Goal: Task Accomplishment & Management: Manage account settings

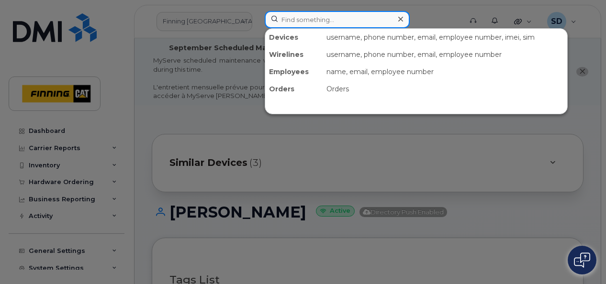
click at [288, 20] on input at bounding box center [337, 19] width 145 height 17
paste input "[PERSON_NAME]"
type input "[PERSON_NAME]"
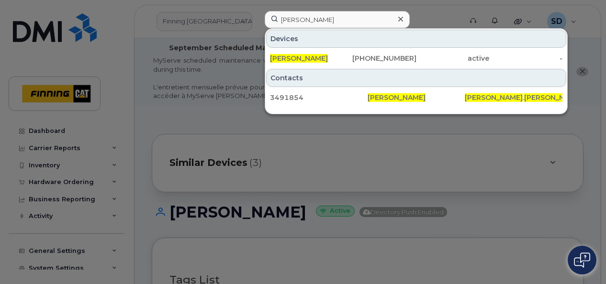
drag, startPoint x: 292, startPoint y: 55, endPoint x: 459, endPoint y: 29, distance: 169.1
click at [292, 55] on span "[PERSON_NAME]" at bounding box center [299, 58] width 58 height 9
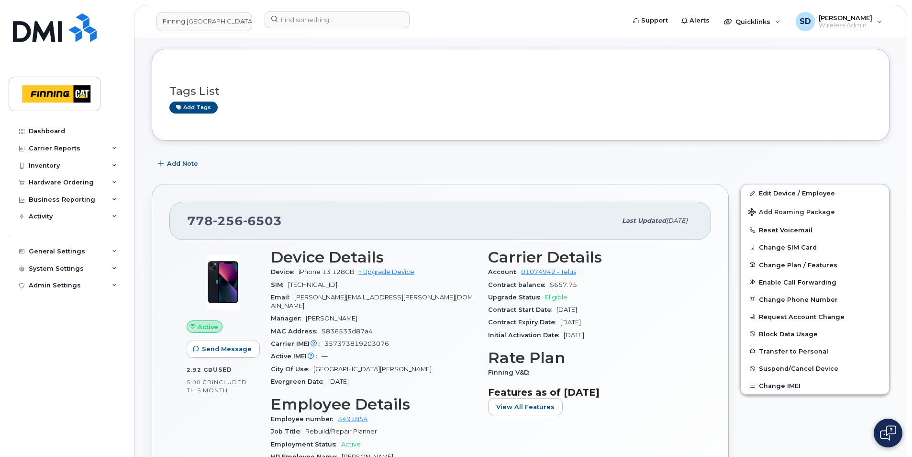
scroll to position [96, 0]
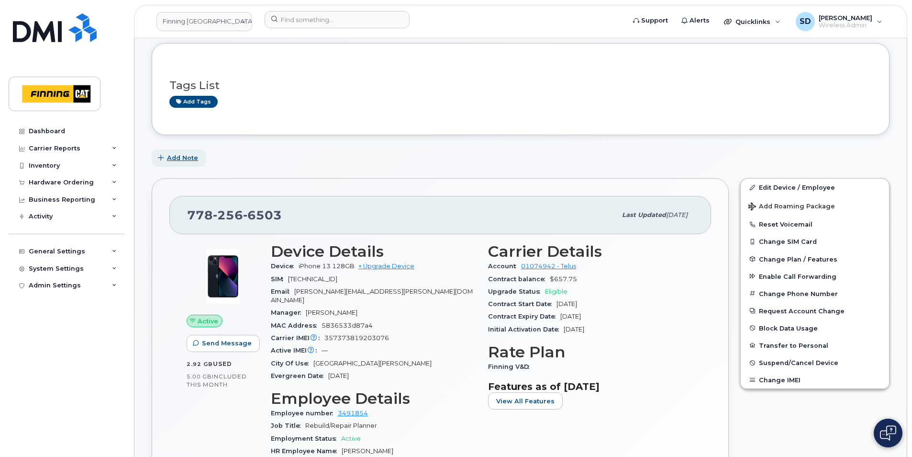
click at [183, 157] on span "Add Note" at bounding box center [182, 157] width 31 height 9
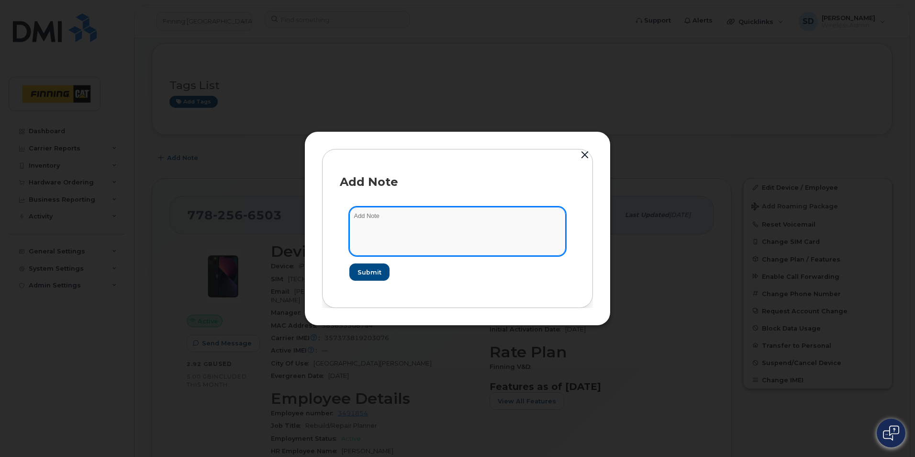
click at [357, 215] on textarea at bounding box center [457, 231] width 216 height 49
type textarea "T - Sept 3rd"
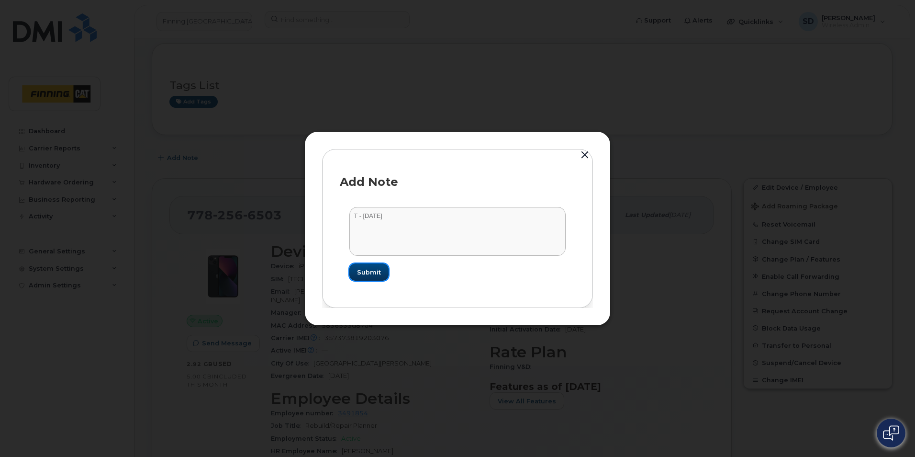
drag, startPoint x: 362, startPoint y: 272, endPoint x: 472, endPoint y: 246, distance: 113.2
click at [363, 272] on span "Submit" at bounding box center [369, 272] width 24 height 9
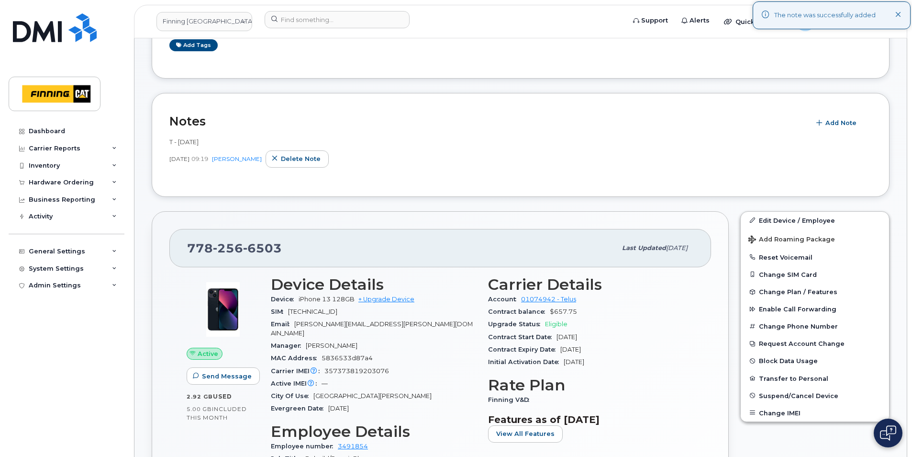
scroll to position [239, 0]
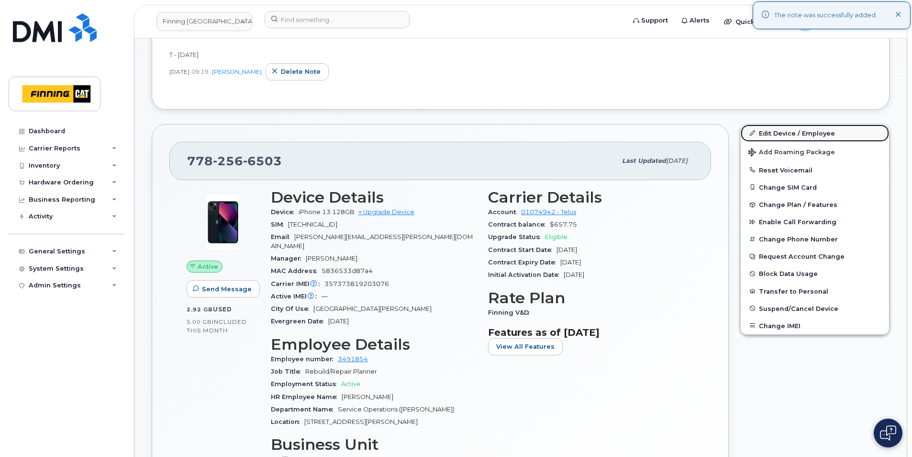
click at [605, 132] on link "Edit Device / Employee" at bounding box center [815, 132] width 148 height 17
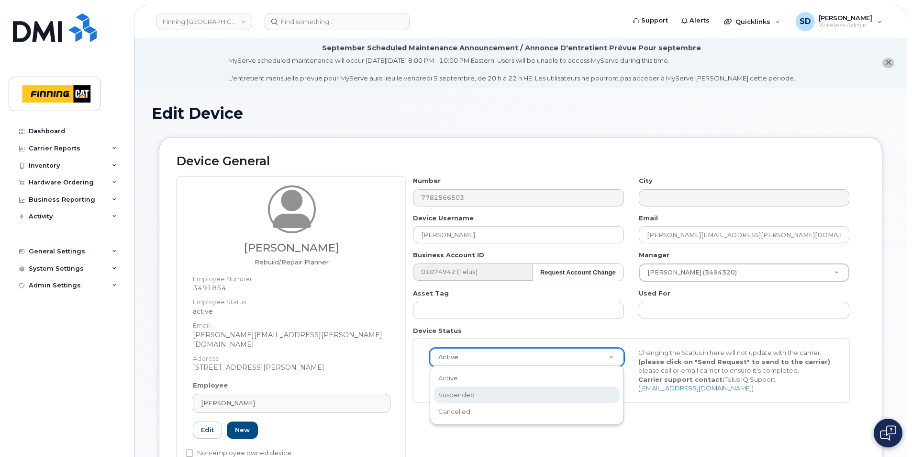
select select "suspended"
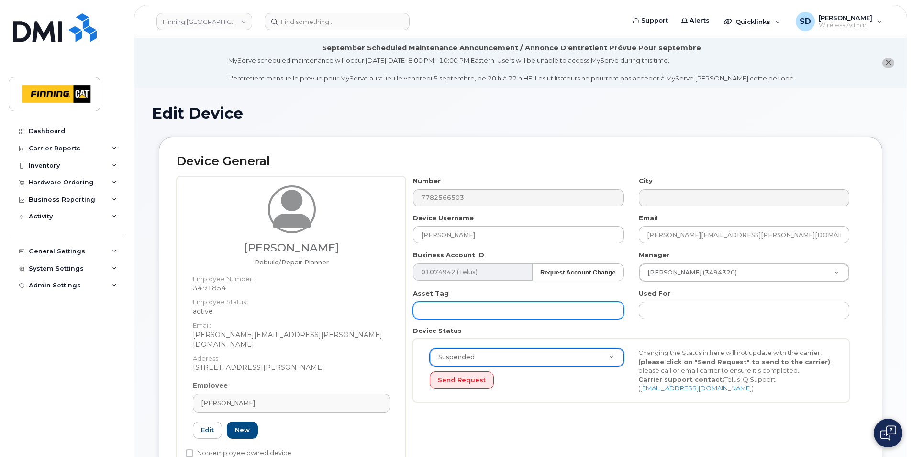
click at [505, 308] on input "text" at bounding box center [518, 310] width 211 height 17
paste input "LC63QM59XM"
type input "LC63QM59XM"
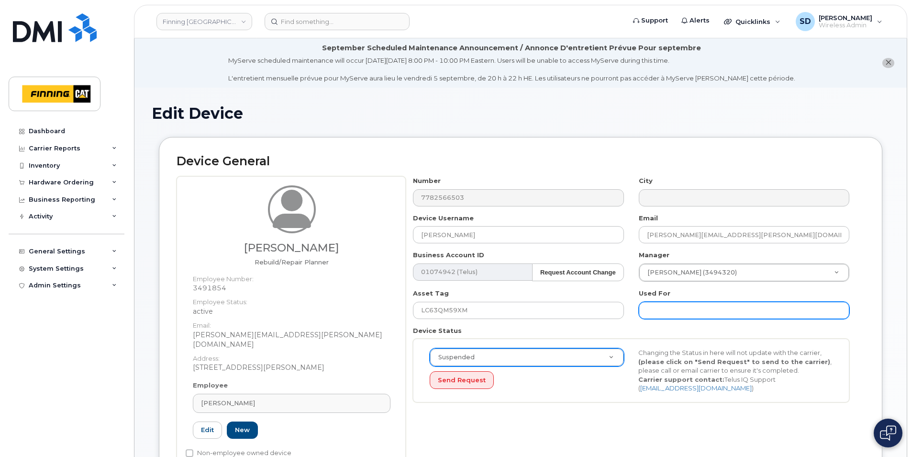
click at [644, 312] on input "text" at bounding box center [744, 310] width 211 height 17
paste input "LC63QM59XM"
type input "LC63QM59XM"
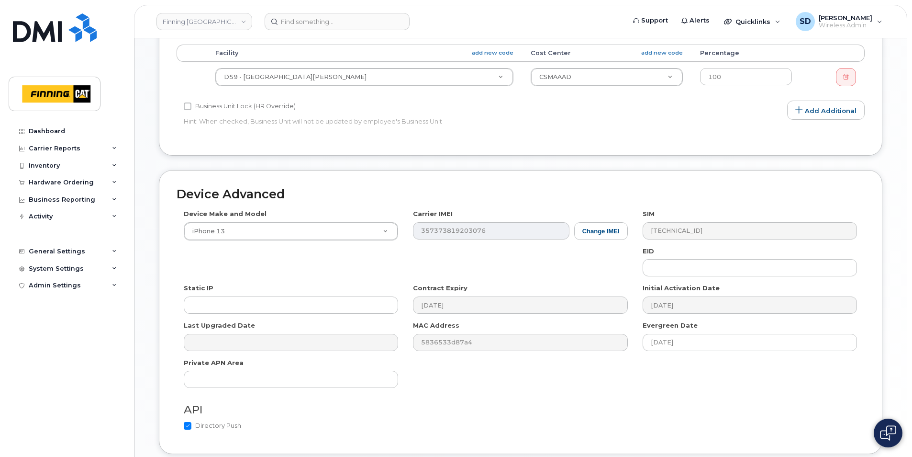
scroll to position [570, 0]
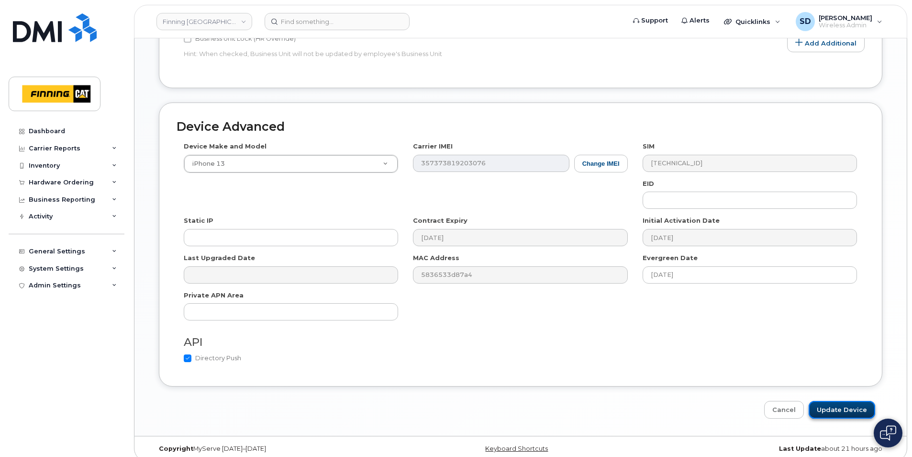
click at [850, 401] on input "Update Device" at bounding box center [842, 410] width 67 height 18
type input "Saving..."
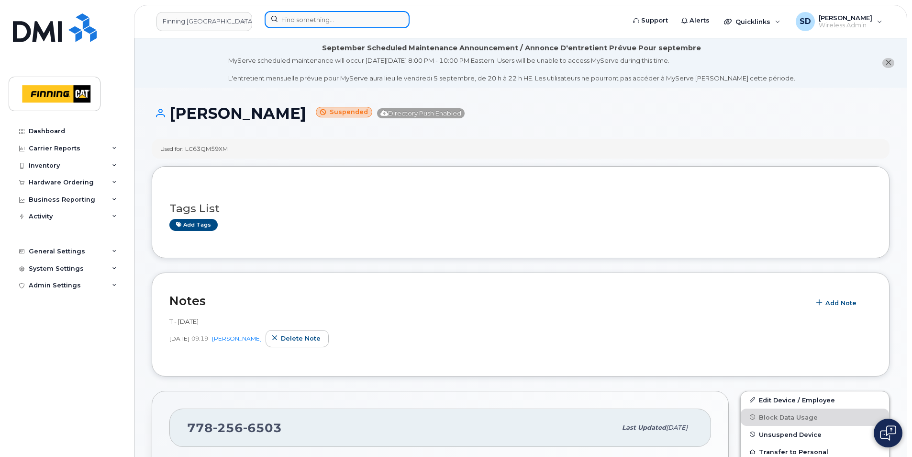
click at [294, 19] on input at bounding box center [337, 19] width 145 height 17
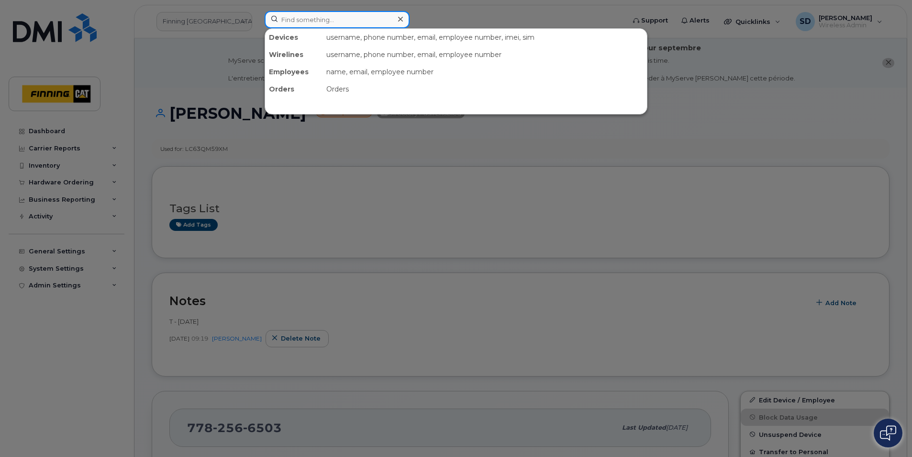
paste input "367-977-4829"
type input "367-977-4829"
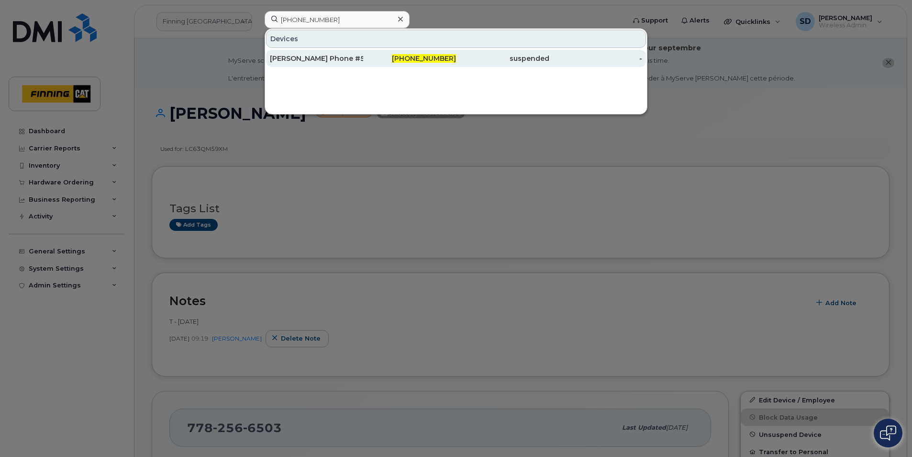
click at [316, 57] on div "[PERSON_NAME] Phone #5" at bounding box center [316, 59] width 93 height 10
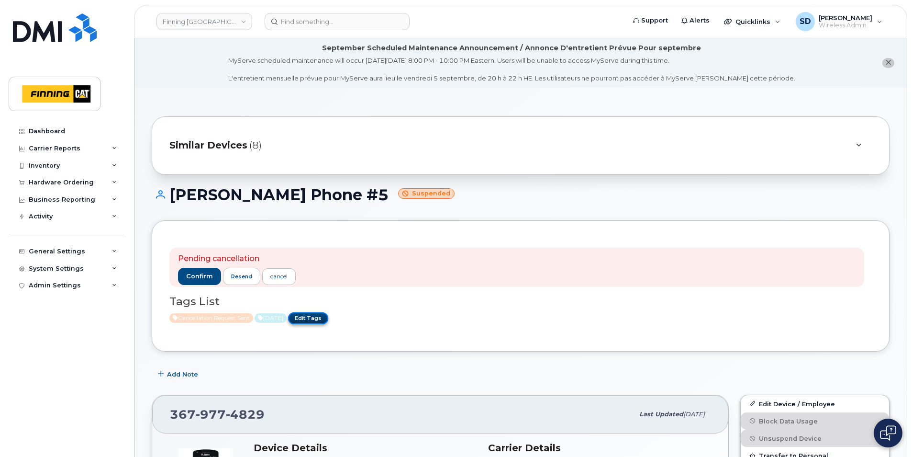
click at [327, 317] on link "Edit Tags" at bounding box center [308, 318] width 40 height 12
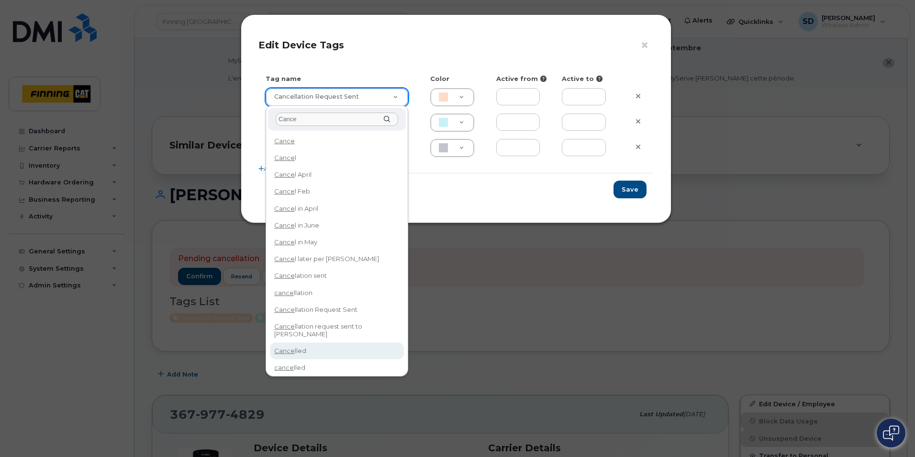
type input "Cance"
type input "Cancelled"
type input "F8C6C8"
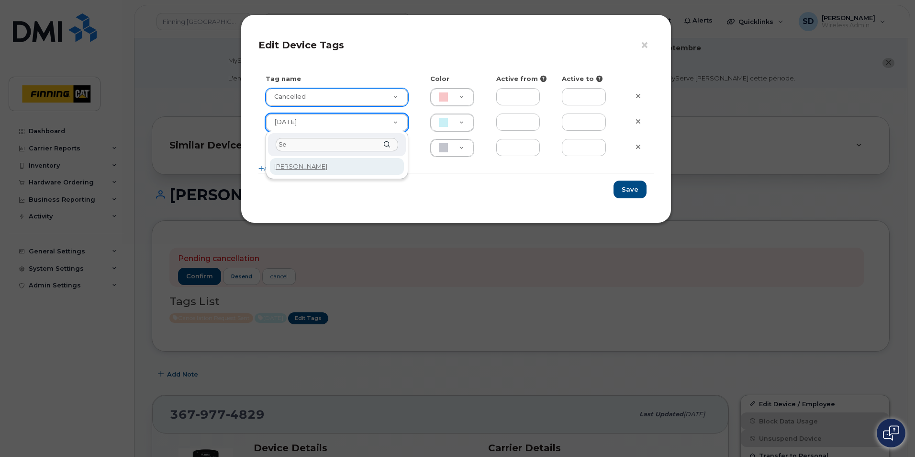
type input "S"
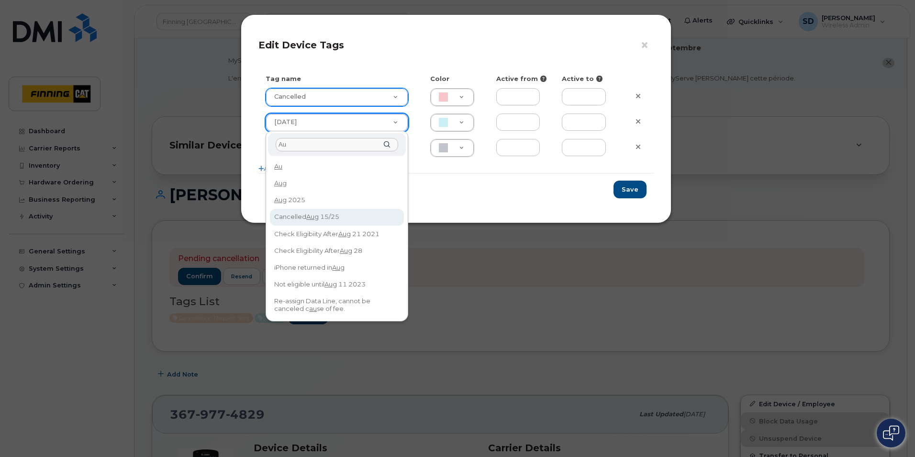
type input "Au"
type input "Cancelled Aug 15/25"
type input "F8C6C8"
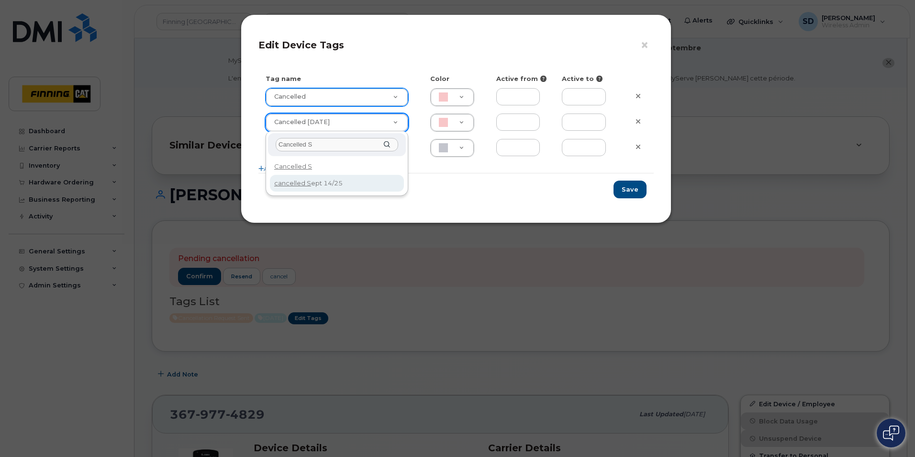
type input "Cancelled S"
type input "cancelled [DATE]"
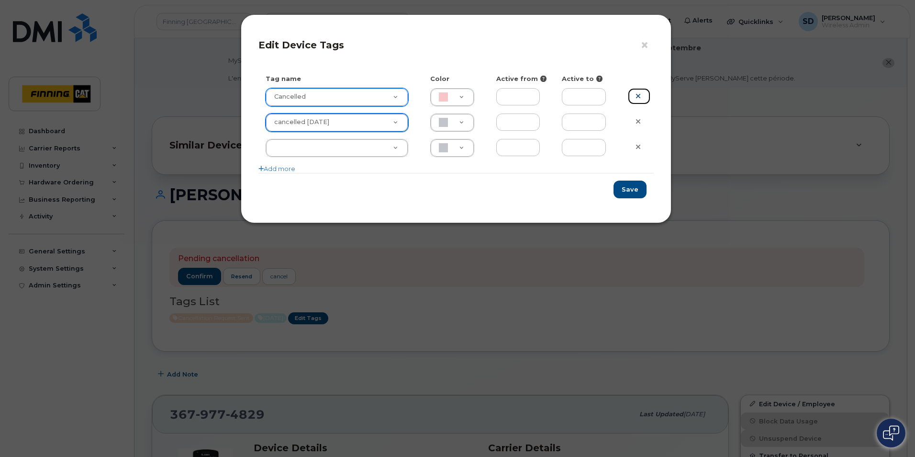
click at [638, 95] on icon at bounding box center [638, 95] width 5 height 7
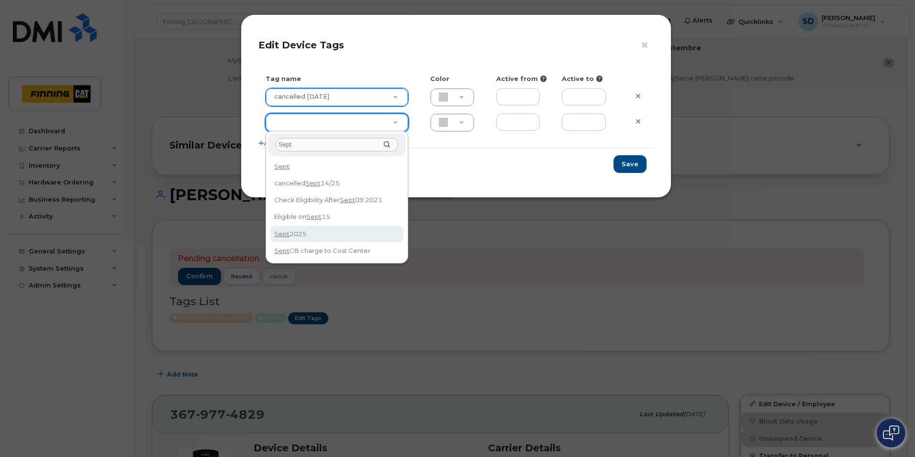
type input "Sept"
type input "[DATE]"
type input "CAF0F6"
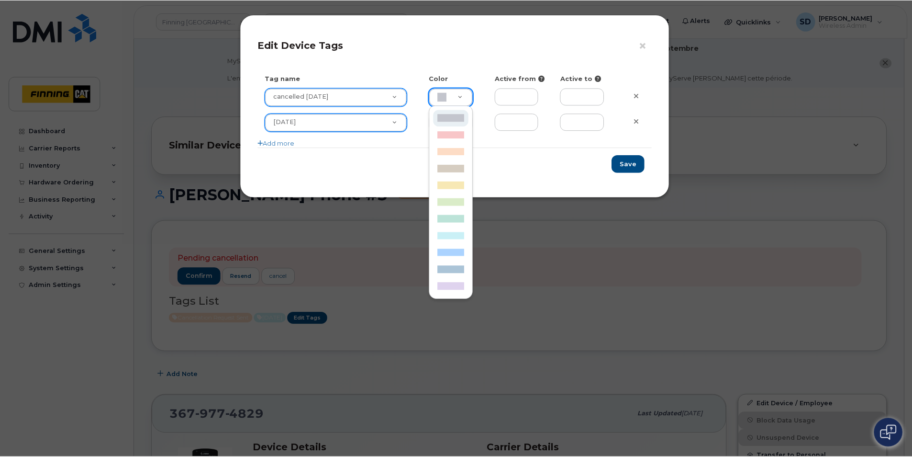
scroll to position [0, 3]
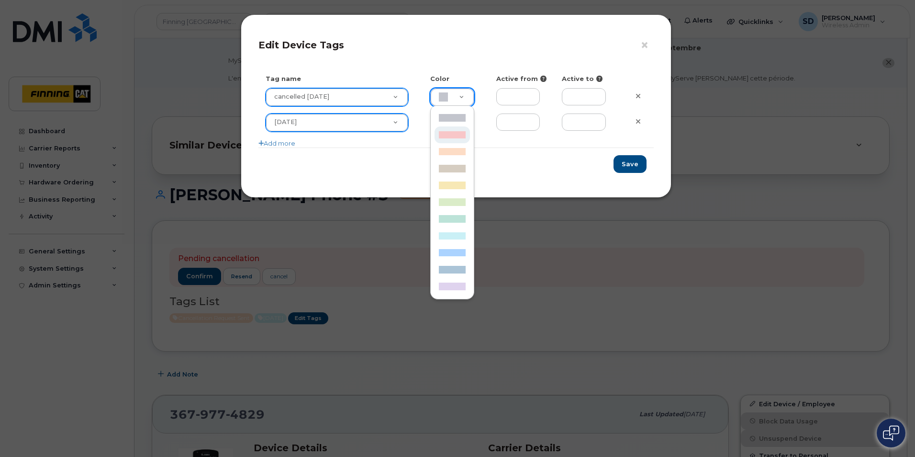
type input "F8C6C8"
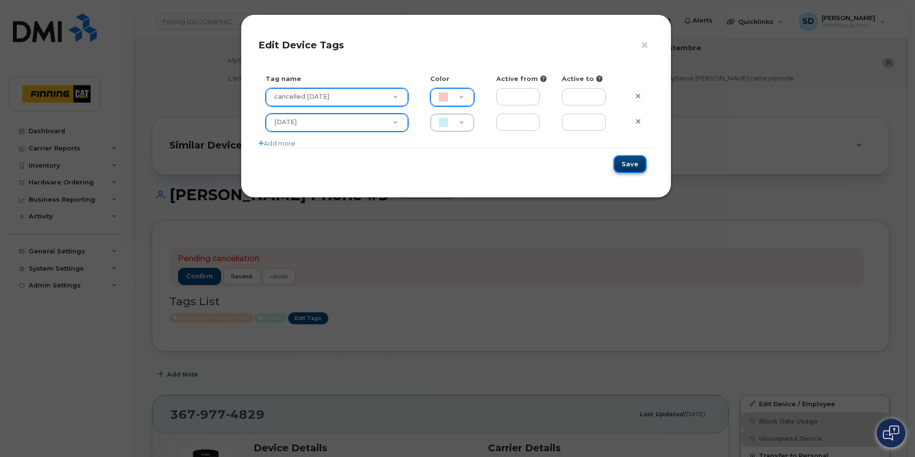
click at [634, 164] on button "Save" at bounding box center [630, 164] width 33 height 18
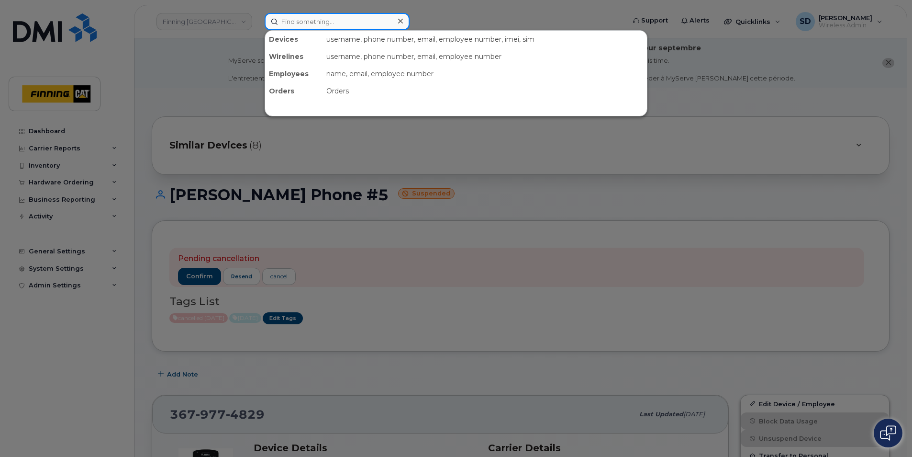
click at [287, 23] on input at bounding box center [337, 21] width 145 height 17
paste input "613-219-4138"
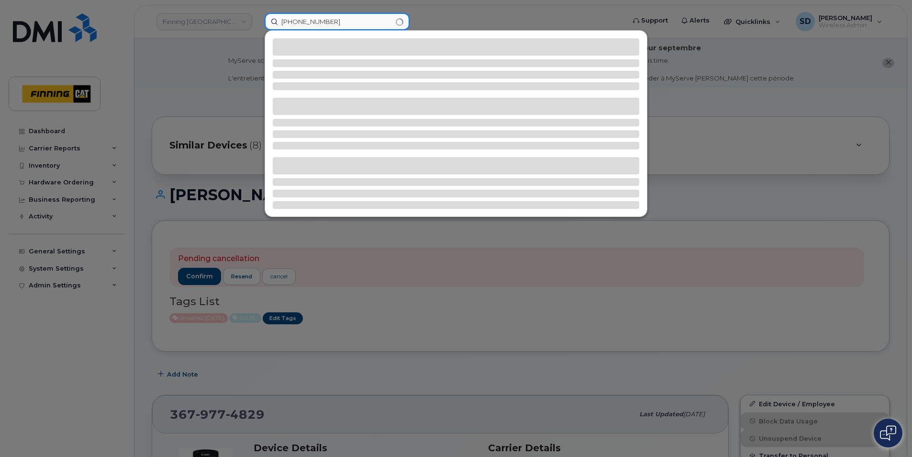
type input "613-219-4138"
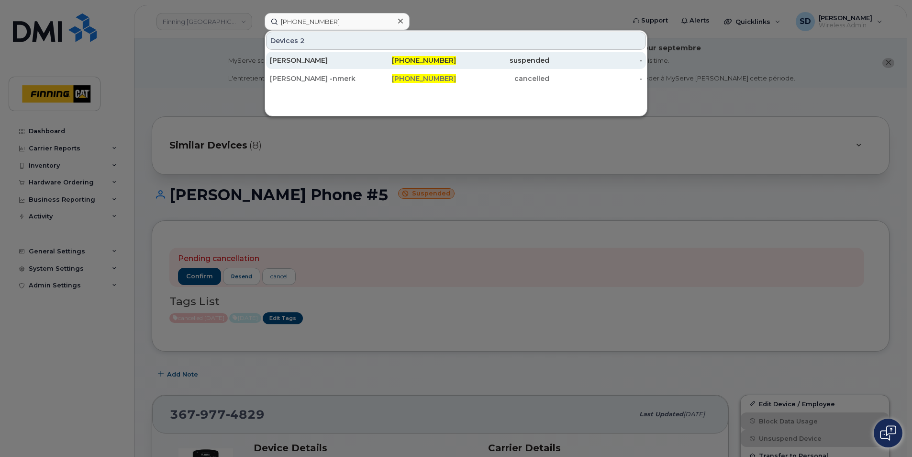
click at [310, 60] on div "[PERSON_NAME]" at bounding box center [316, 61] width 93 height 10
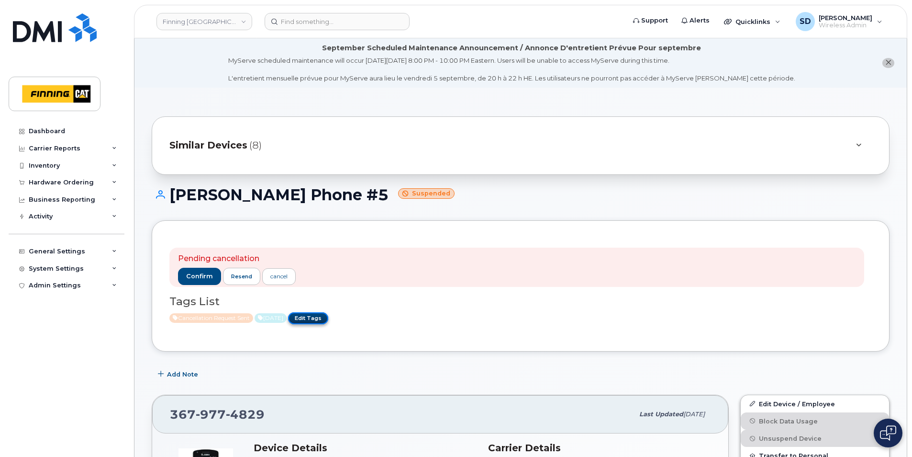
click at [325, 320] on link "Edit Tags" at bounding box center [308, 318] width 40 height 12
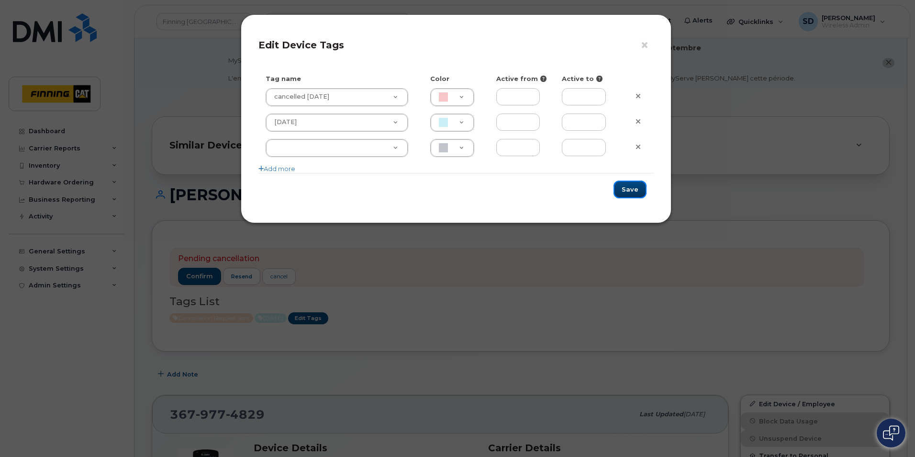
click at [637, 189] on button "Save" at bounding box center [630, 189] width 33 height 18
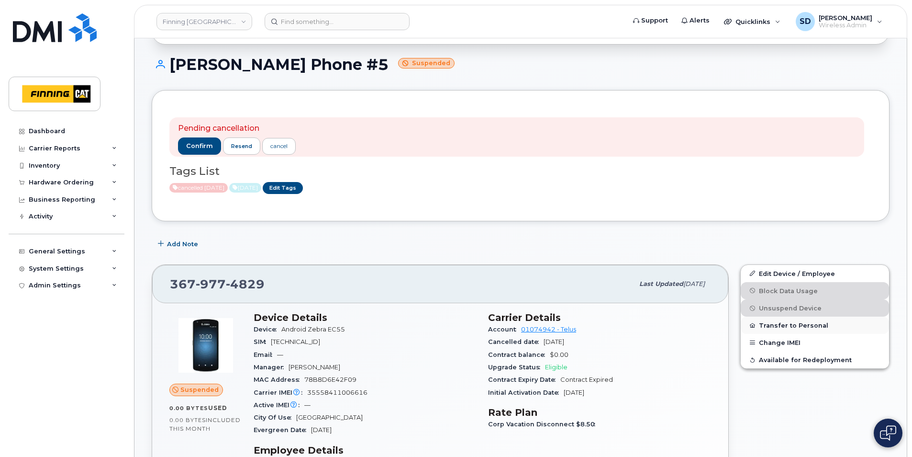
scroll to position [144, 0]
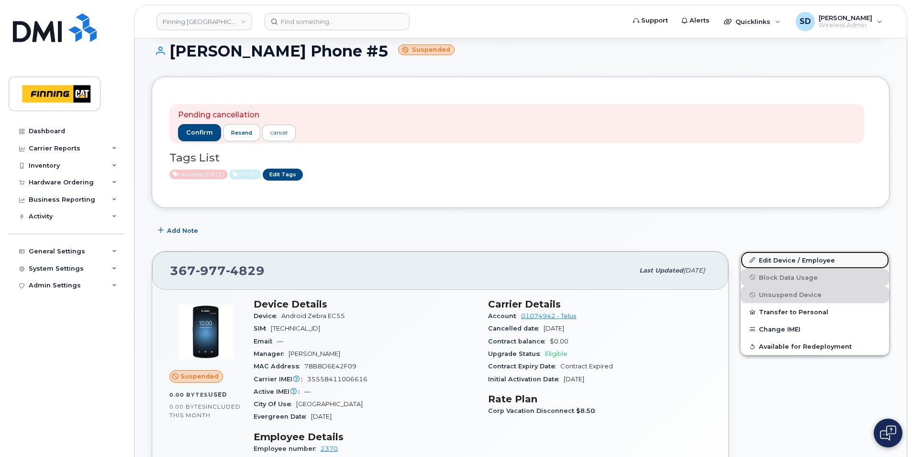
click at [785, 259] on link "Edit Device / Employee" at bounding box center [815, 259] width 148 height 17
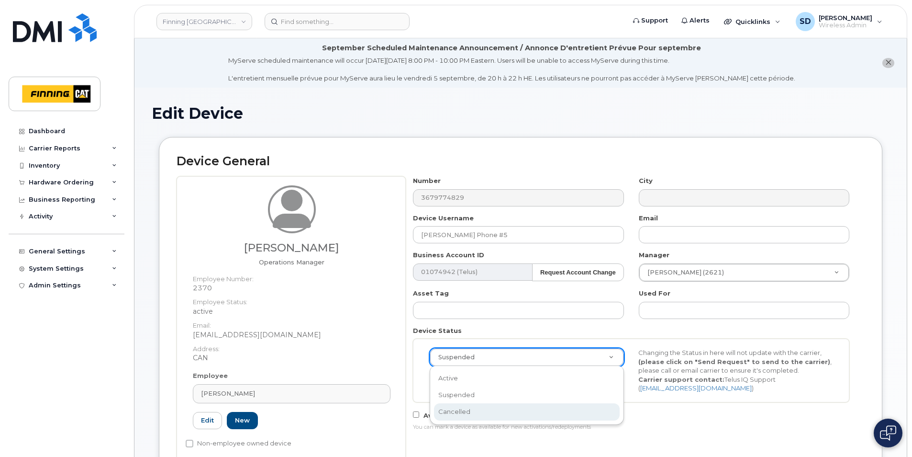
select select "cancelled"
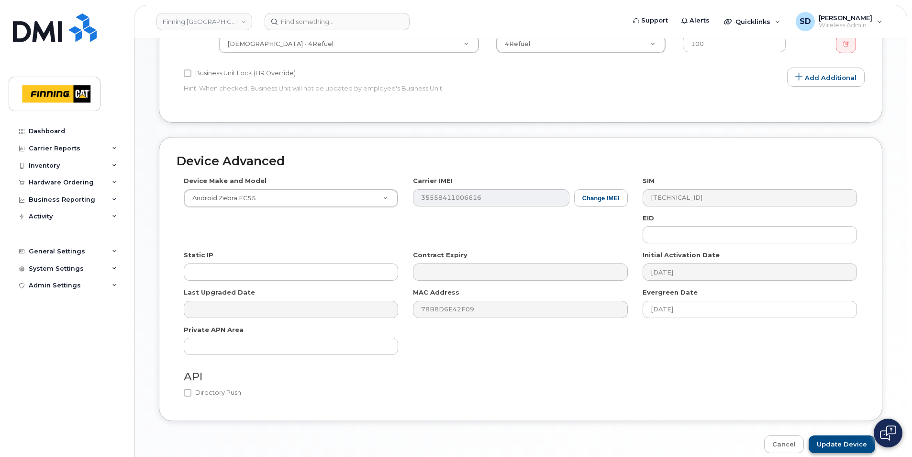
scroll to position [570, 0]
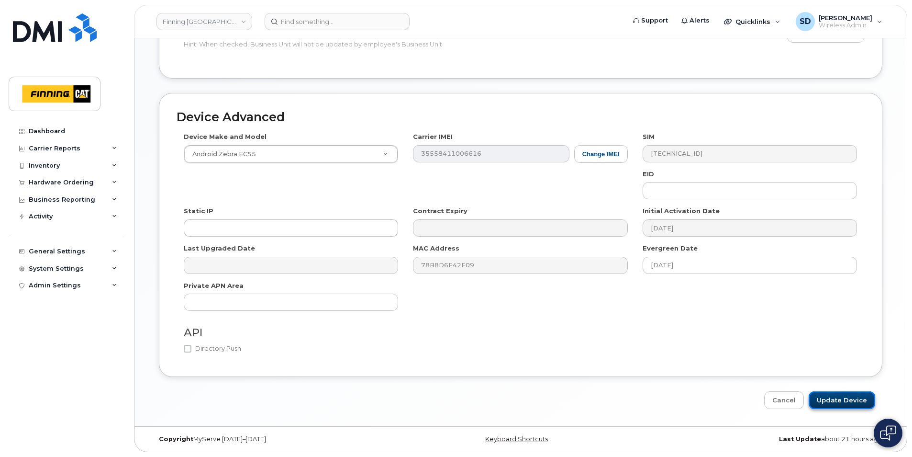
click at [846, 401] on input "Update Device" at bounding box center [842, 400] width 67 height 18
type input "Saving..."
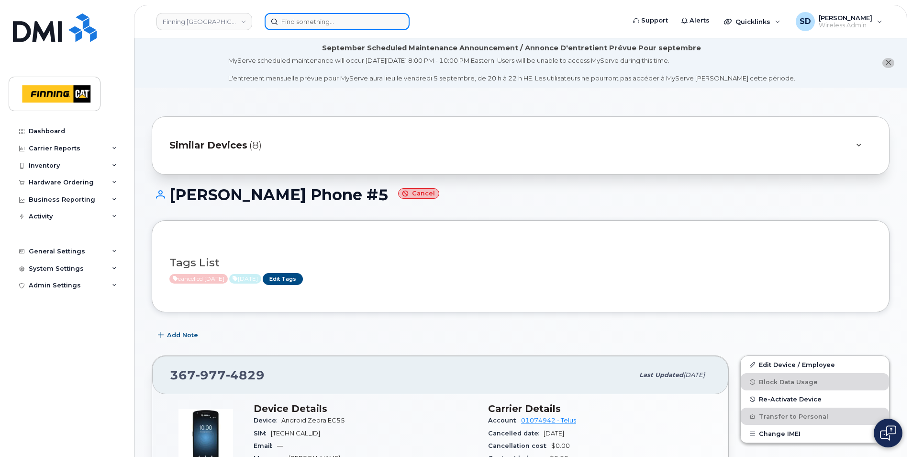
click at [324, 18] on input at bounding box center [337, 21] width 145 height 17
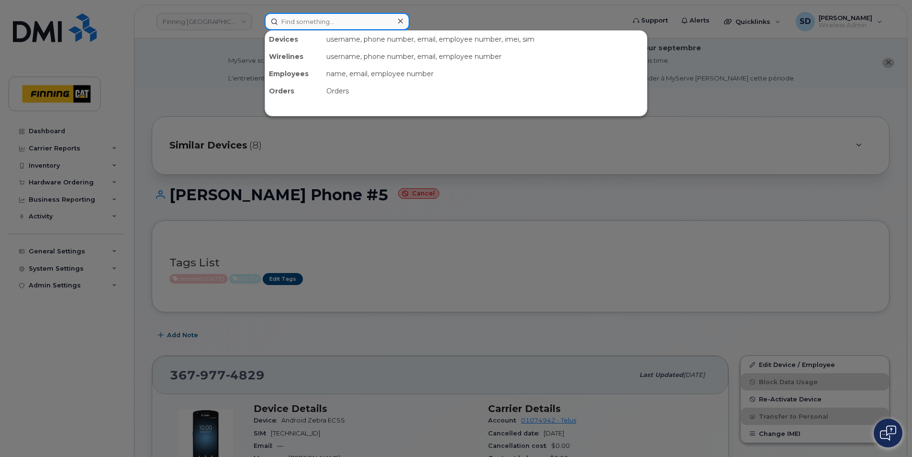
paste input "613-219-4138"
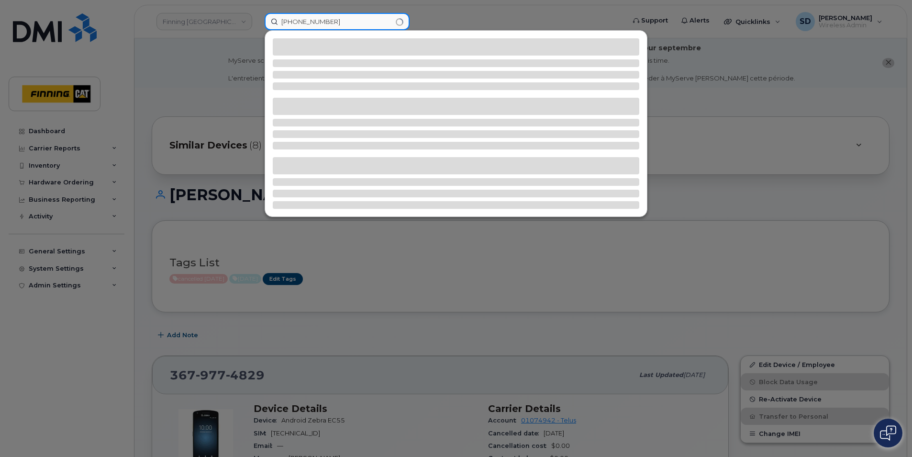
type input "613-219-4138"
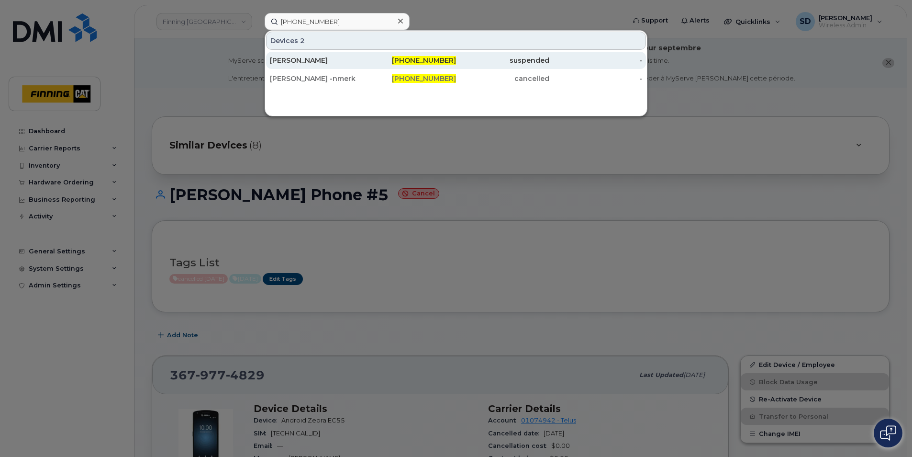
click at [295, 61] on div "[PERSON_NAME]" at bounding box center [316, 61] width 93 height 10
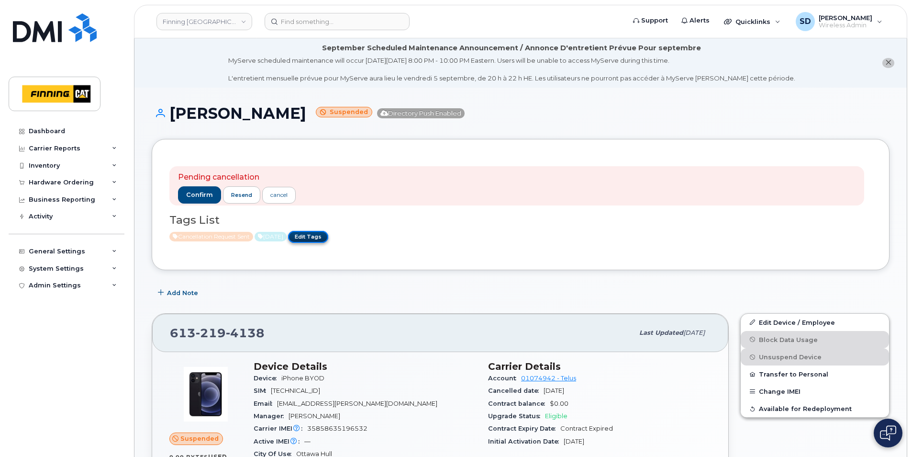
click at [323, 240] on link "Edit Tags" at bounding box center [308, 237] width 40 height 12
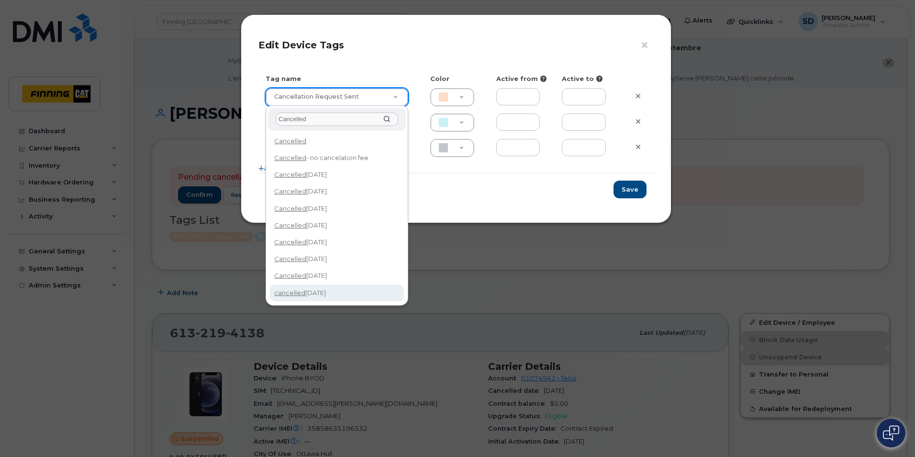
type input "Cancelled"
type input "cancelled [DATE]"
type input "F8C6C8"
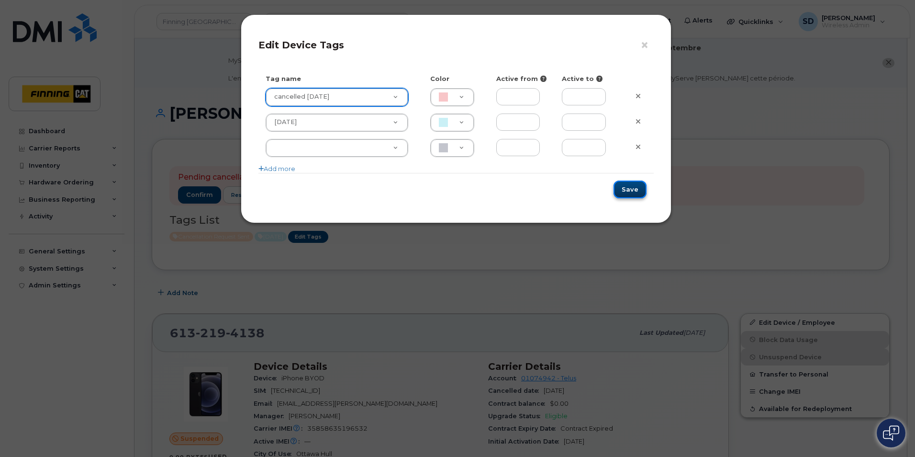
click at [628, 192] on button "Save" at bounding box center [630, 189] width 33 height 18
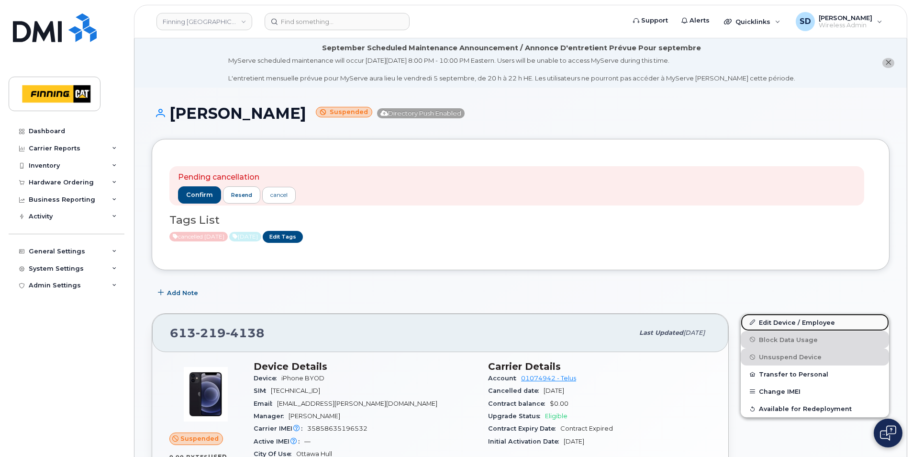
click at [782, 321] on link "Edit Device / Employee" at bounding box center [815, 321] width 148 height 17
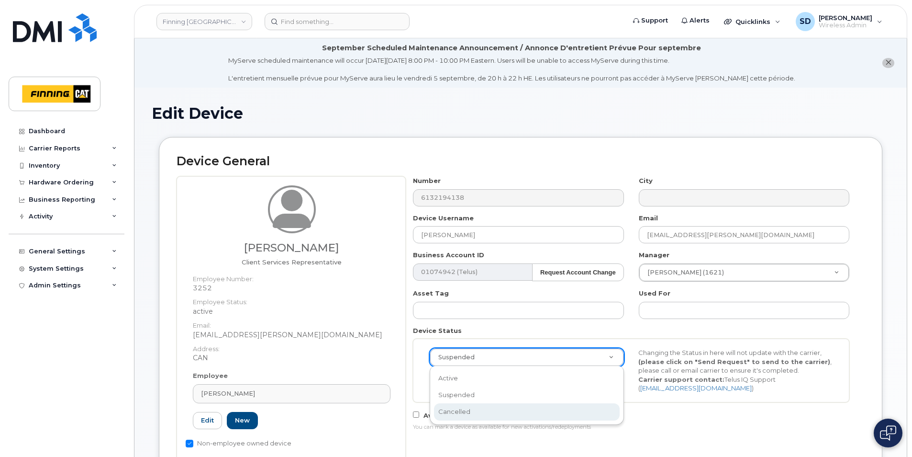
select select "cancelled"
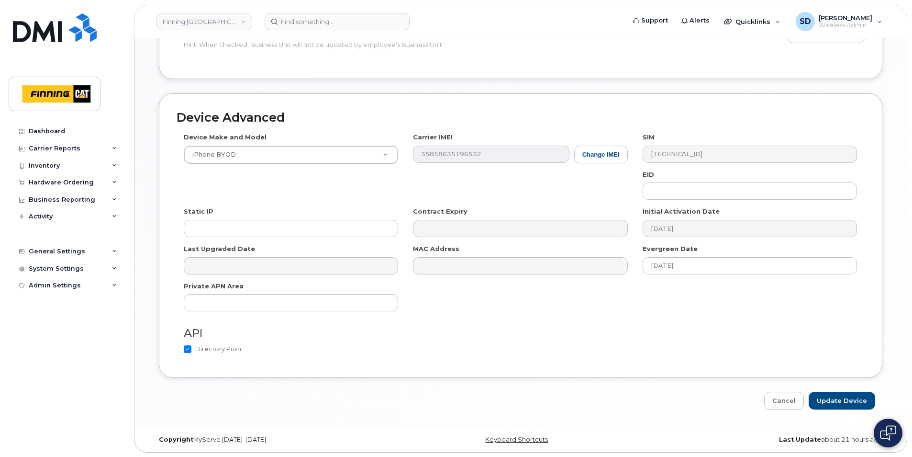
scroll to position [570, 0]
click at [827, 404] on input "Update Device" at bounding box center [842, 400] width 67 height 18
type input "Saving..."
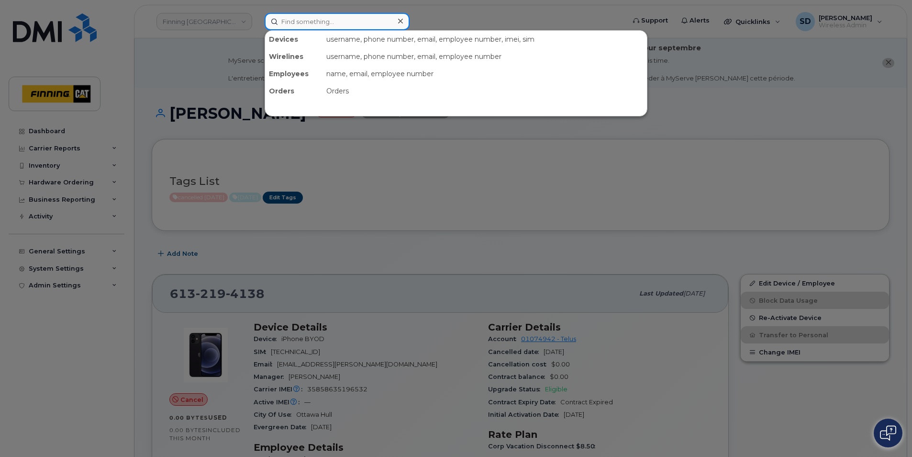
click at [290, 22] on input at bounding box center [337, 21] width 145 height 17
paste input "647-625-6178"
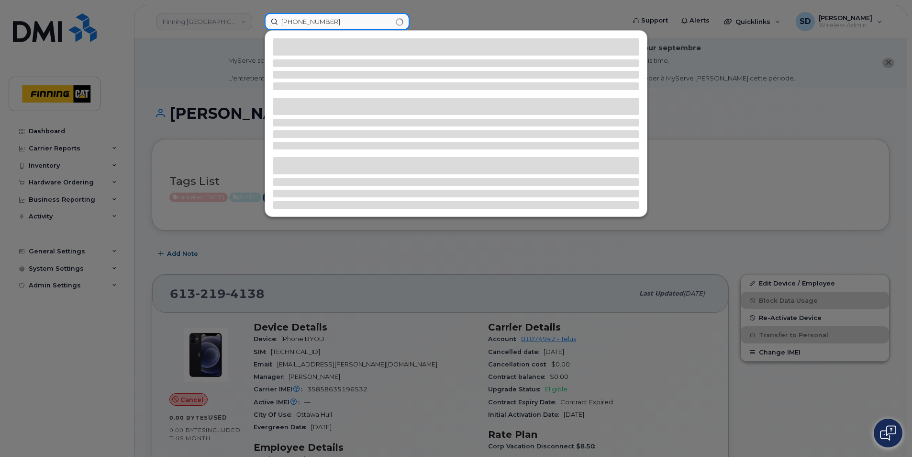
type input "647-625-6178"
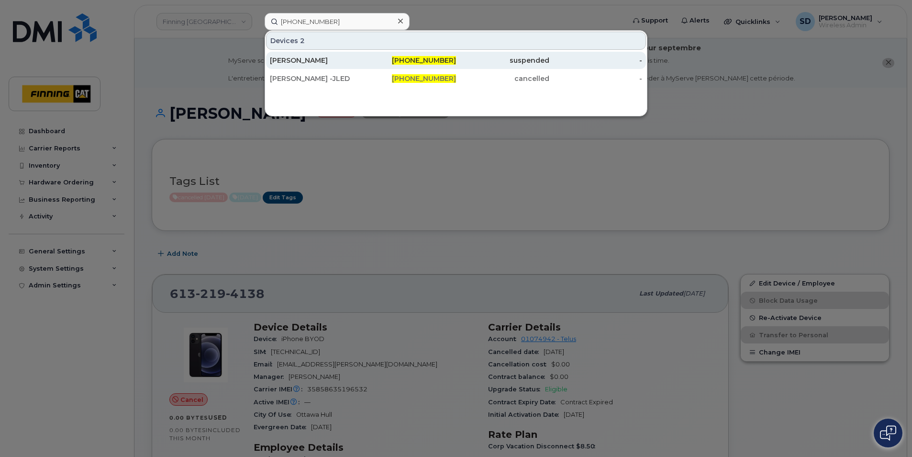
click at [285, 56] on div "[PERSON_NAME]" at bounding box center [316, 61] width 93 height 10
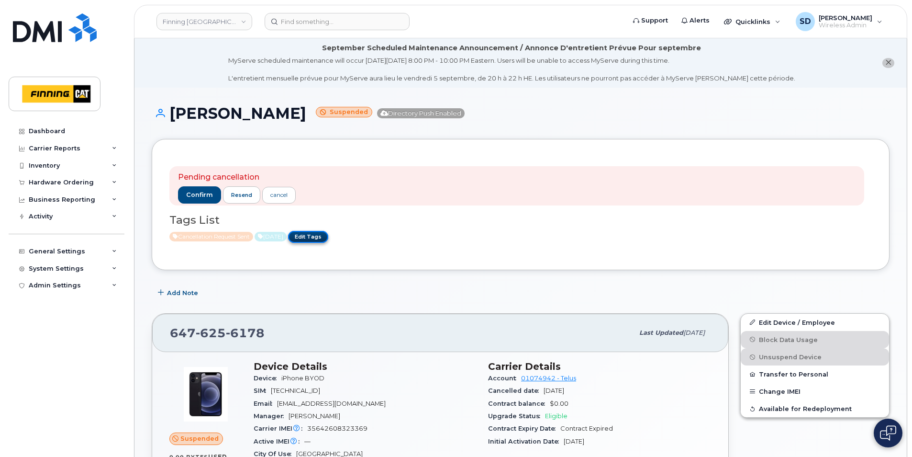
click at [318, 235] on link "Edit Tags" at bounding box center [308, 237] width 40 height 12
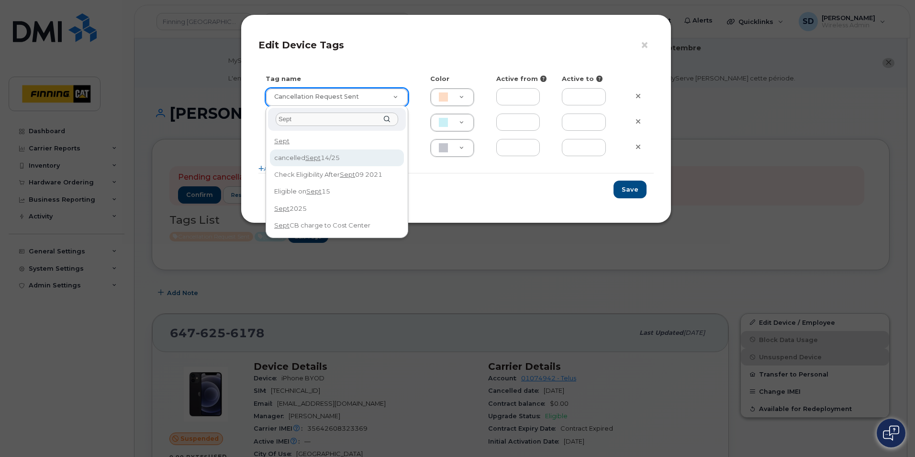
type input "Sept"
type input "cancelled [DATE]"
type input "F8C6C8"
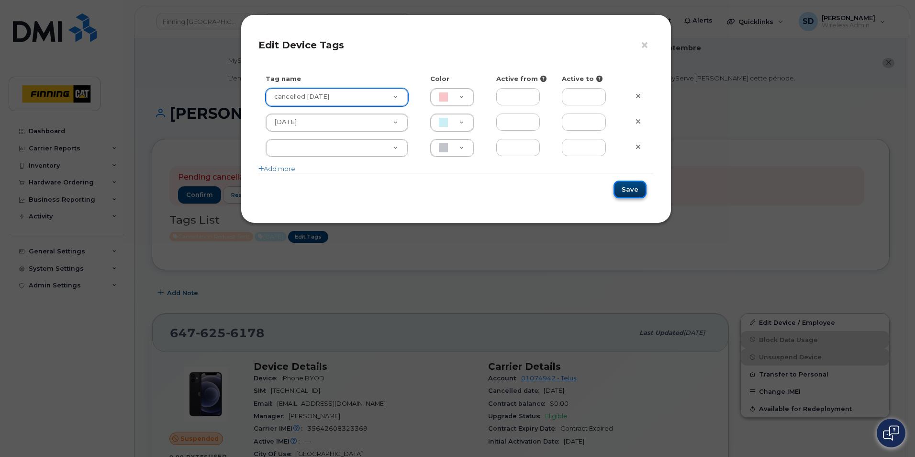
click at [624, 190] on button "Save" at bounding box center [630, 189] width 33 height 18
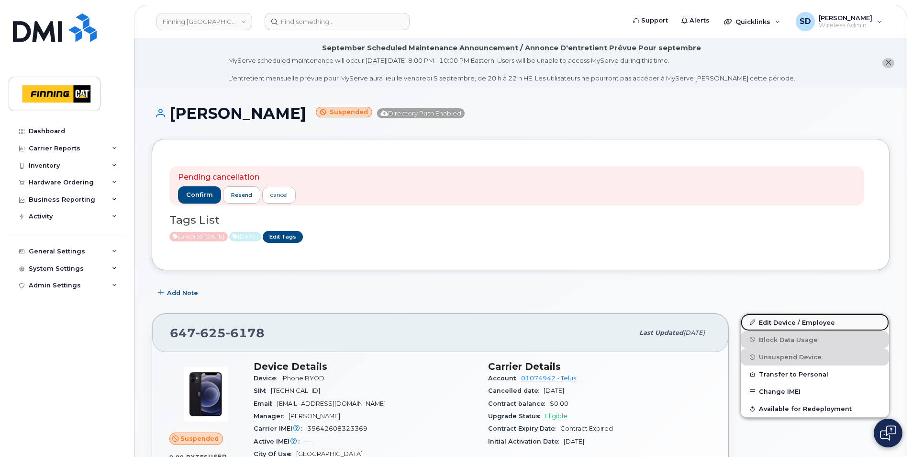
click at [781, 321] on link "Edit Device / Employee" at bounding box center [815, 321] width 148 height 17
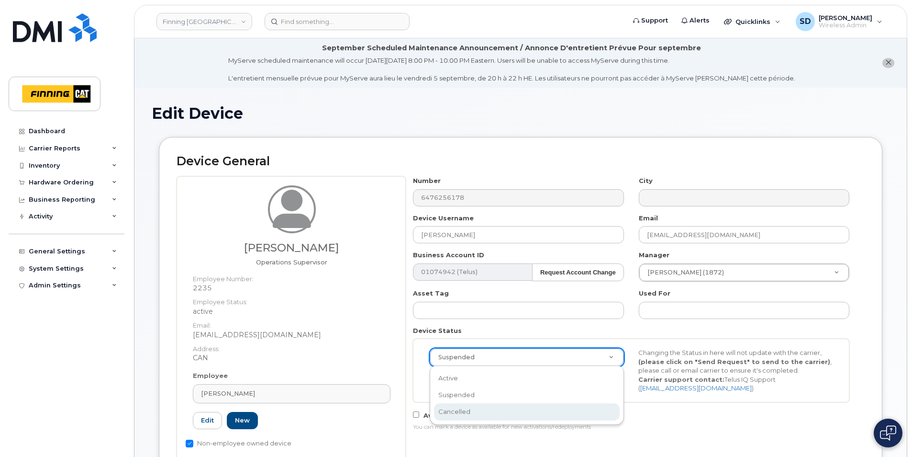
select select "cancelled"
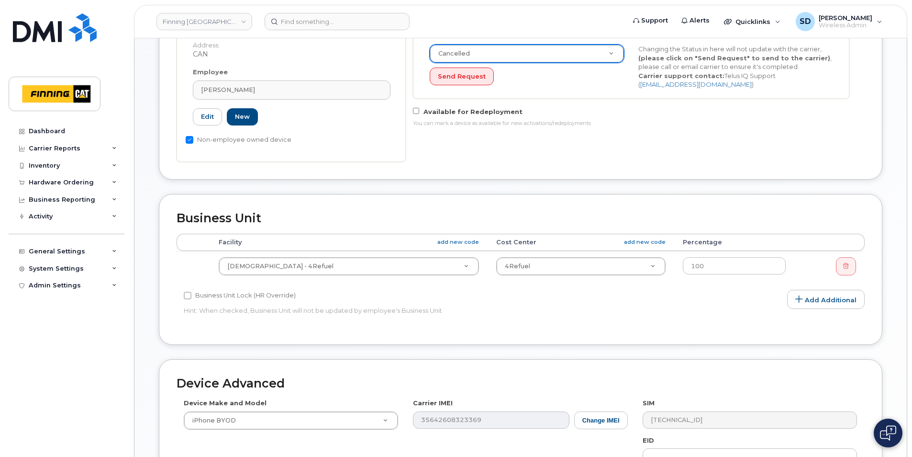
scroll to position [570, 0]
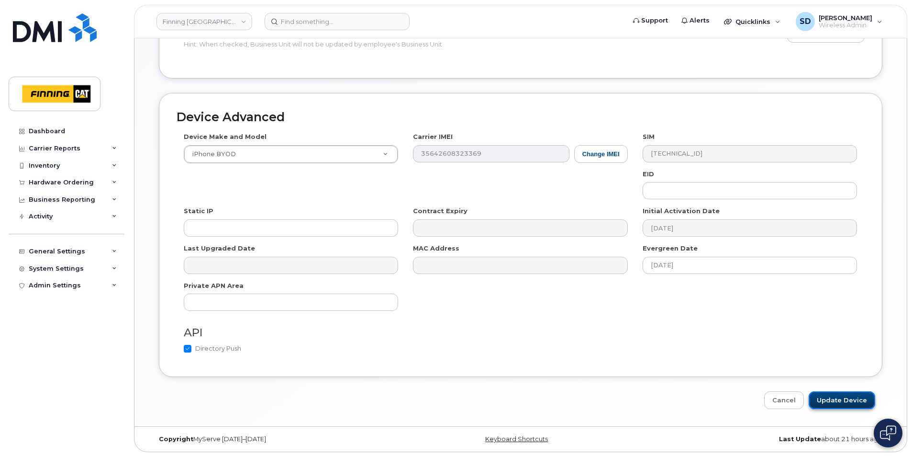
click at [838, 405] on input "Update Device" at bounding box center [842, 400] width 67 height 18
type input "Saving..."
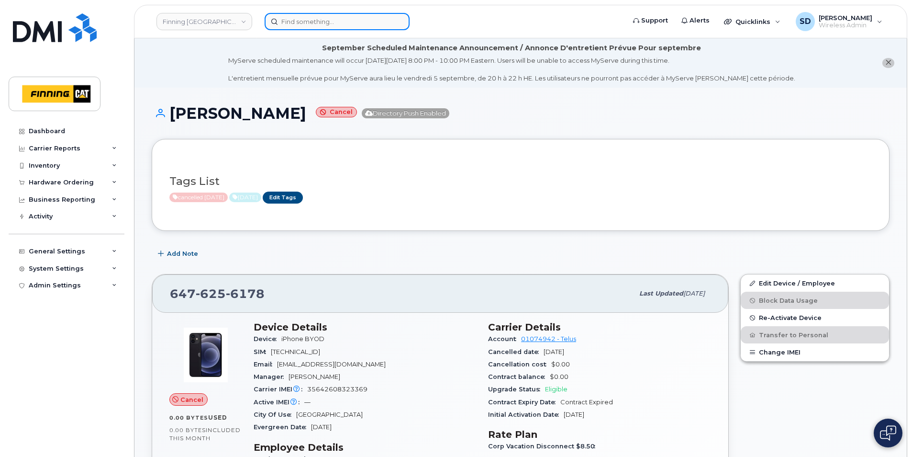
click at [301, 24] on input at bounding box center [337, 21] width 145 height 17
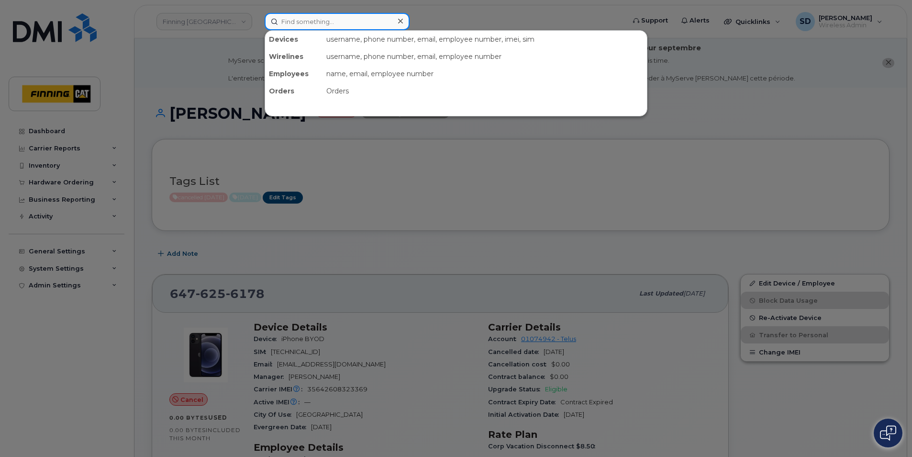
paste input "[PHONE_NUMBER]"
type input "[PHONE_NUMBER]"
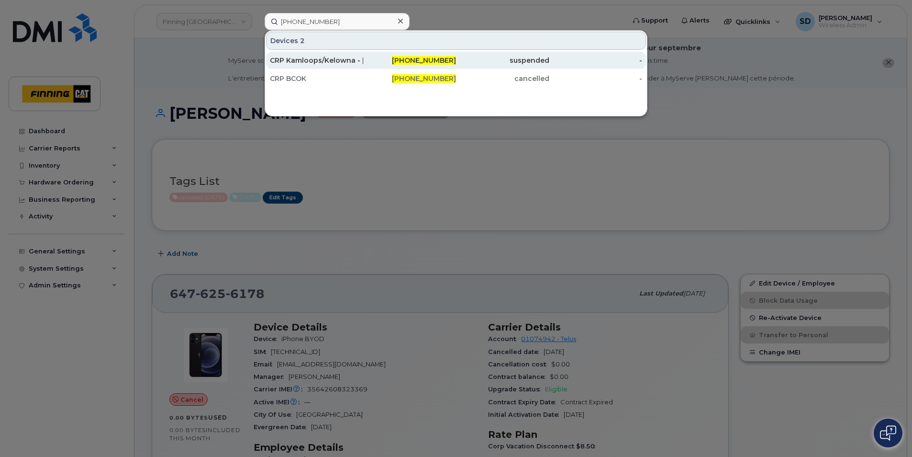
click at [283, 62] on div "CRP Kamloops/Kelowna - [PERSON_NAME]" at bounding box center [316, 61] width 93 height 10
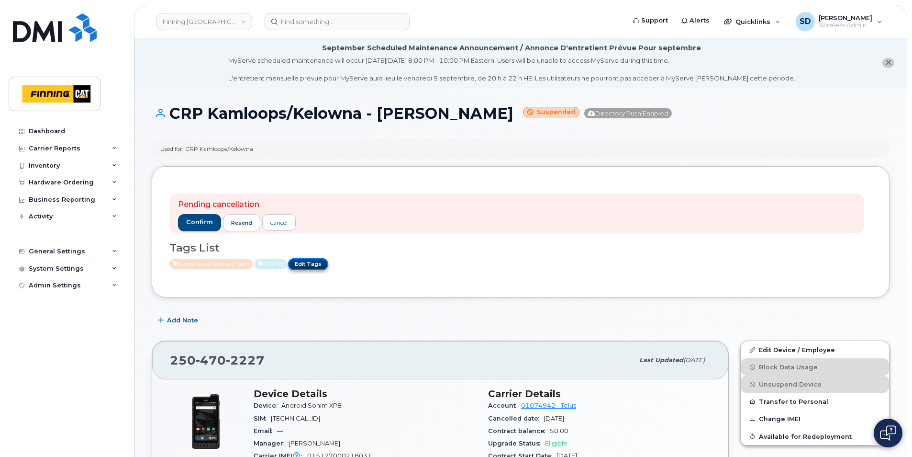
click at [327, 261] on link "Edit Tags" at bounding box center [308, 264] width 40 height 12
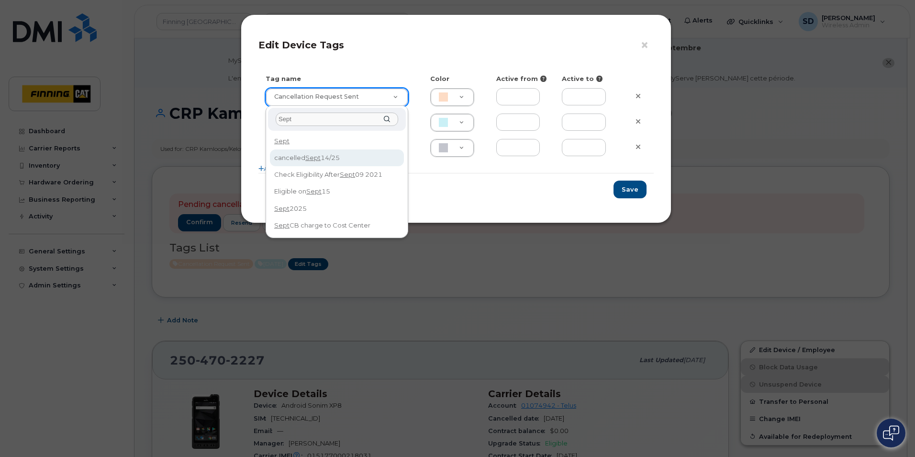
type input "Sept"
type input "cancelled [DATE]"
type input "F8C6C8"
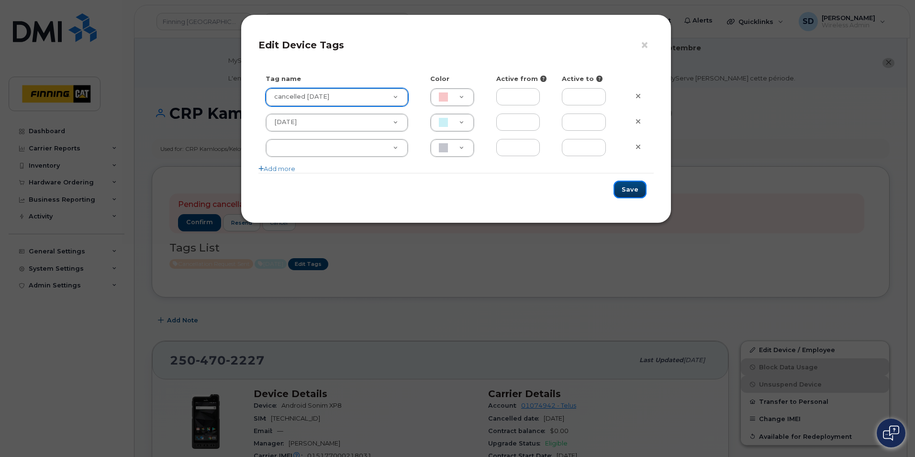
drag, startPoint x: 630, startPoint y: 188, endPoint x: 730, endPoint y: 319, distance: 164.9
click at [630, 188] on button "Save" at bounding box center [630, 189] width 33 height 18
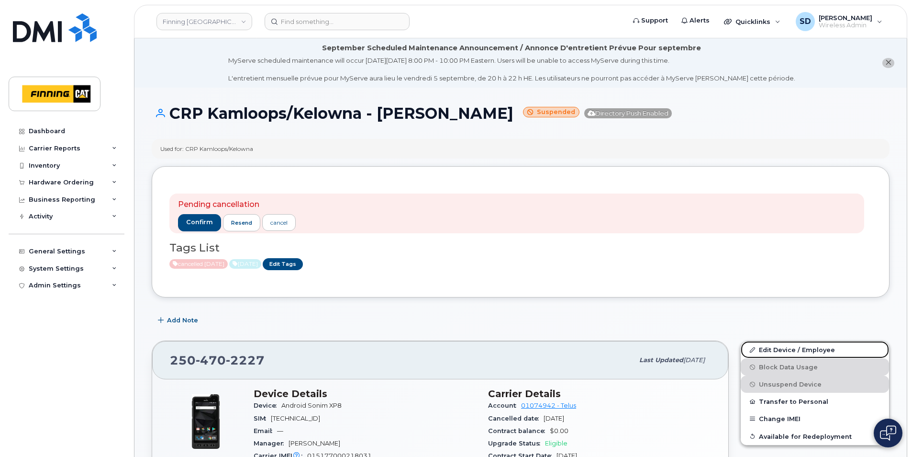
click at [778, 349] on link "Edit Device / Employee" at bounding box center [815, 349] width 148 height 17
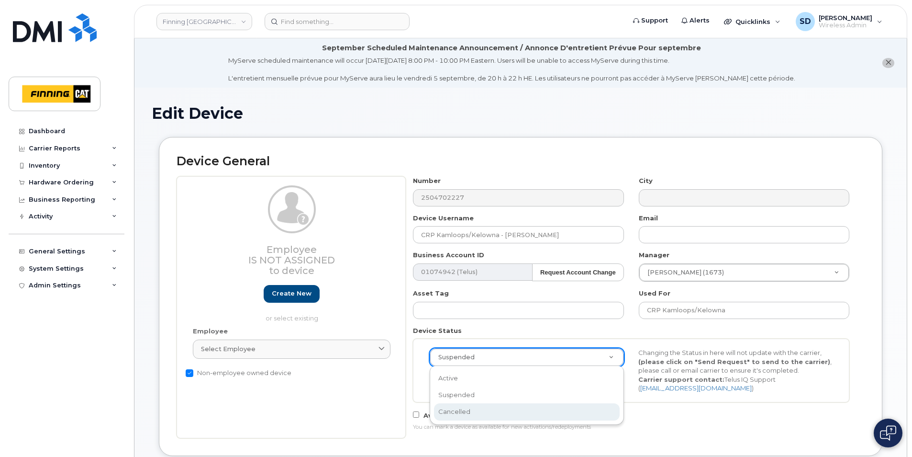
select select "cancelled"
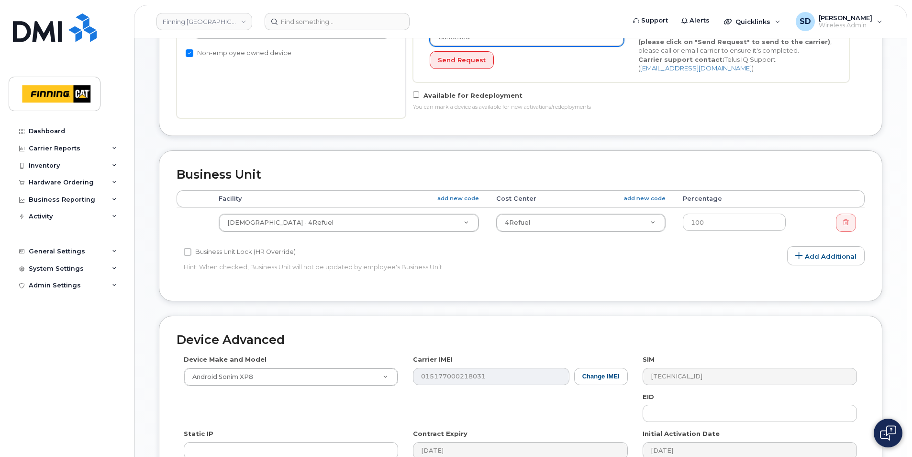
scroll to position [542, 0]
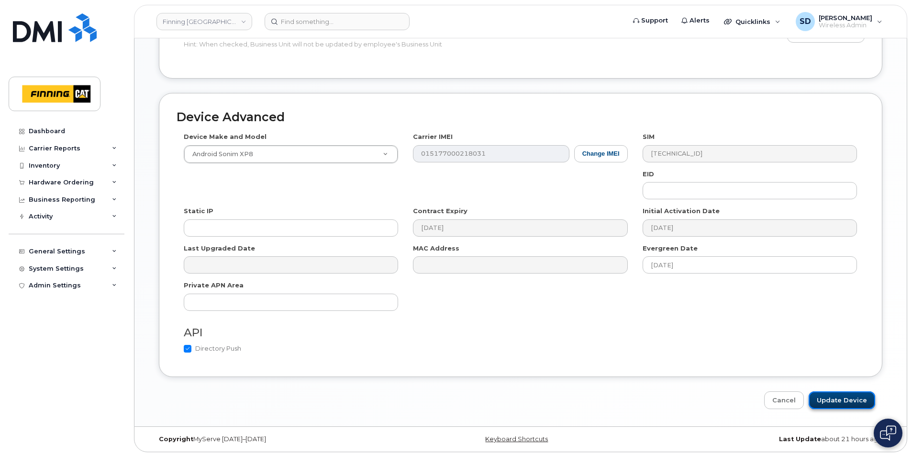
click at [838, 403] on input "Update Device" at bounding box center [842, 400] width 67 height 18
type input "Saving..."
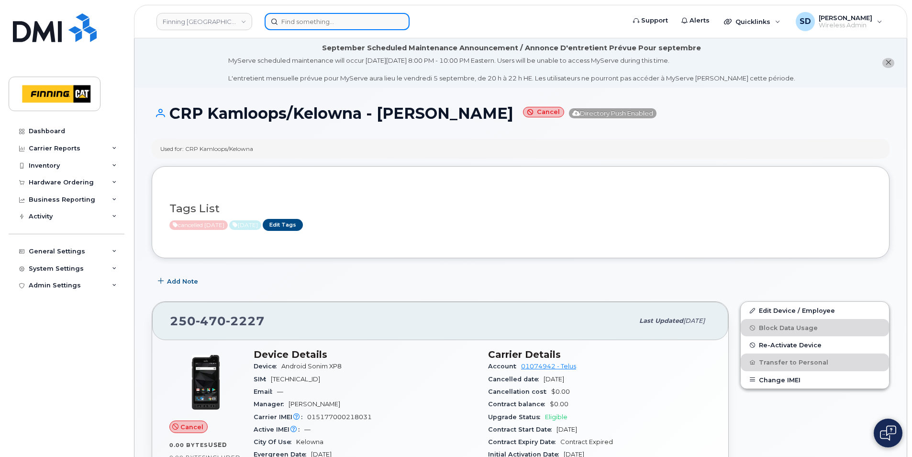
click at [299, 22] on input at bounding box center [337, 21] width 145 height 17
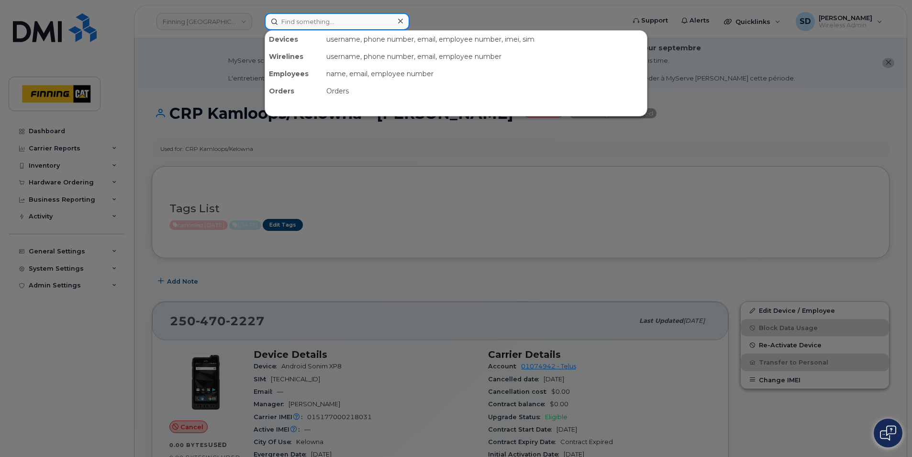
paste input "289-218-0990"
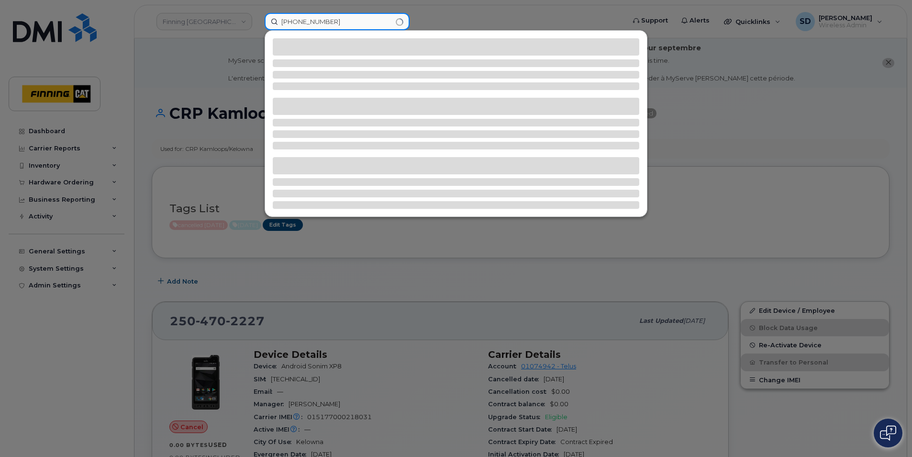
type input "289-218-0990"
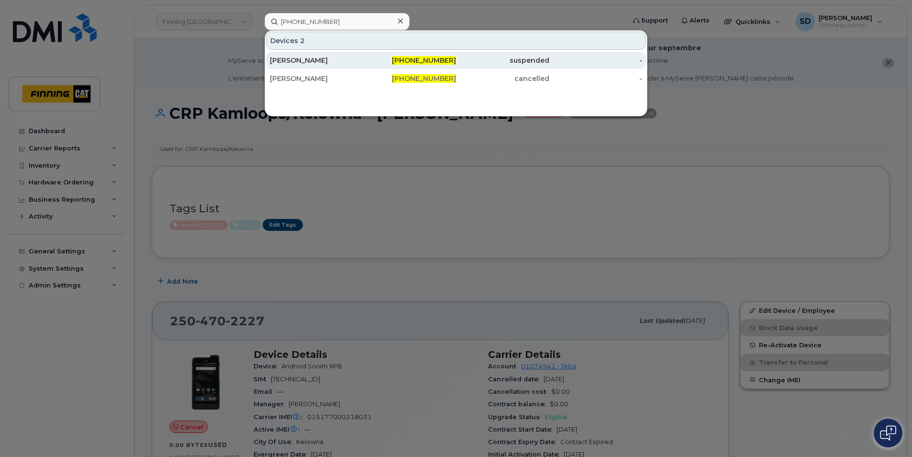
click at [281, 60] on div "Victoria Edgar" at bounding box center [316, 61] width 93 height 10
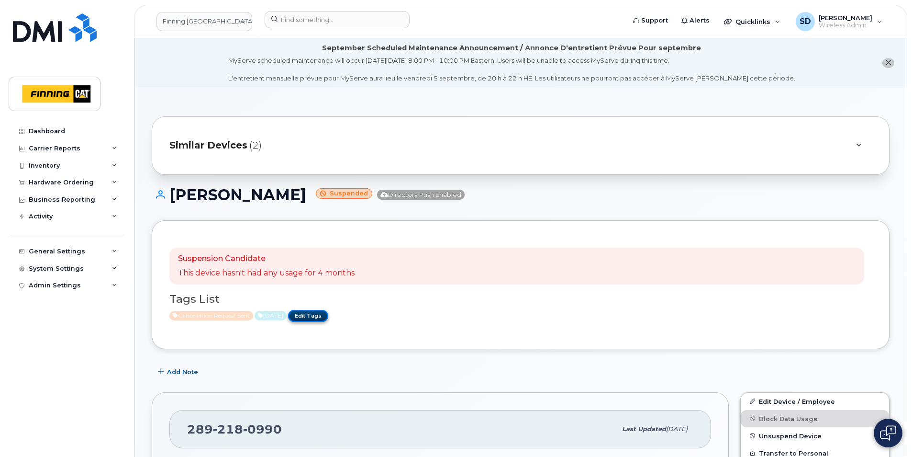
click at [318, 314] on link "Edit Tags" at bounding box center [308, 316] width 40 height 12
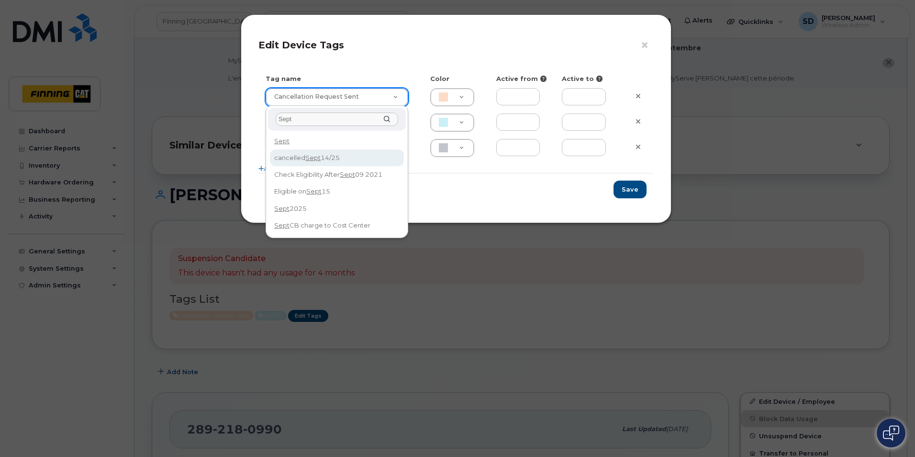
type input "Sept"
type input "cancelled [DATE]"
type input "F8C6C8"
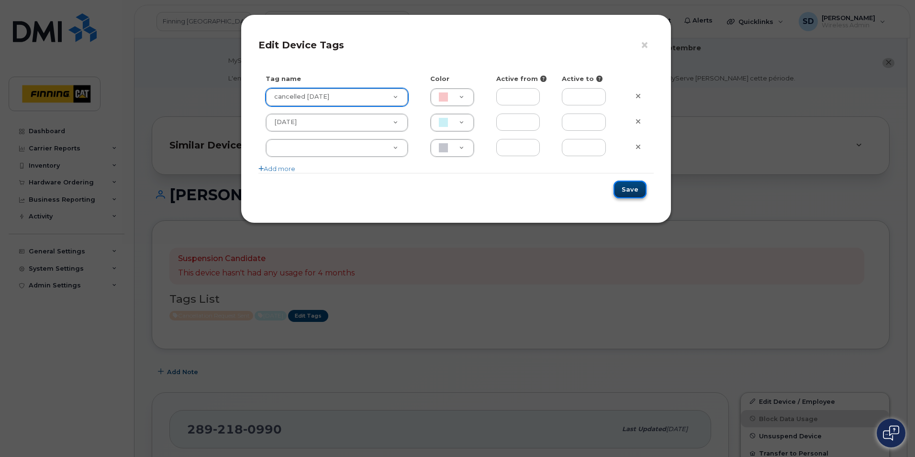
click at [628, 193] on button "Save" at bounding box center [630, 189] width 33 height 18
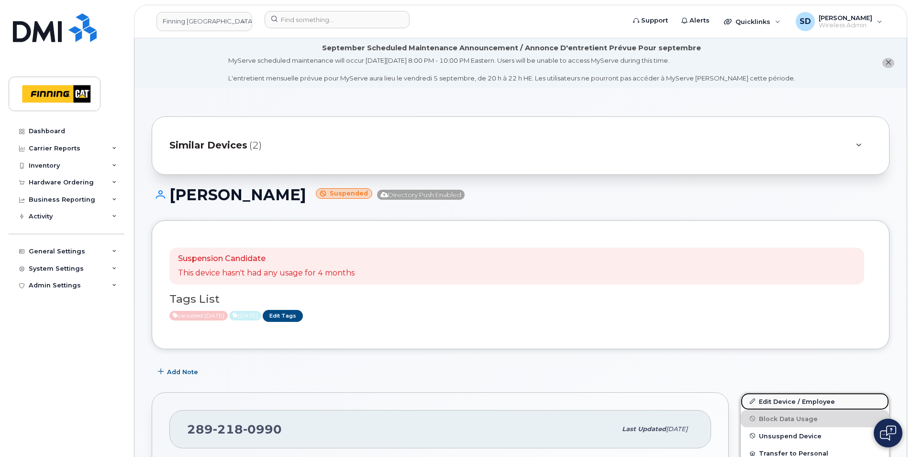
click at [780, 402] on link "Edit Device / Employee" at bounding box center [815, 400] width 148 height 17
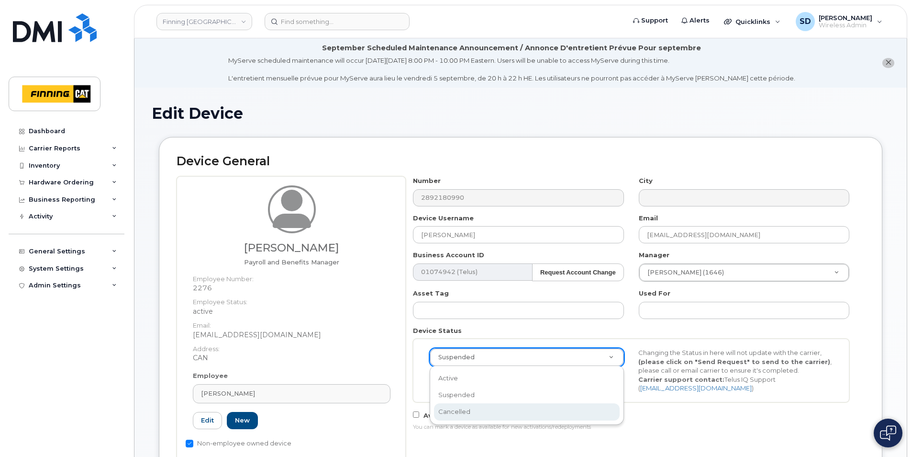
select select "cancelled"
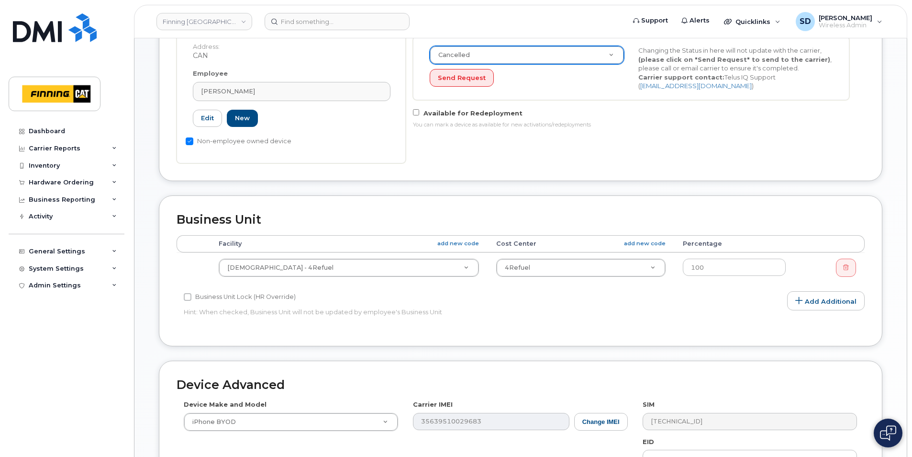
scroll to position [570, 0]
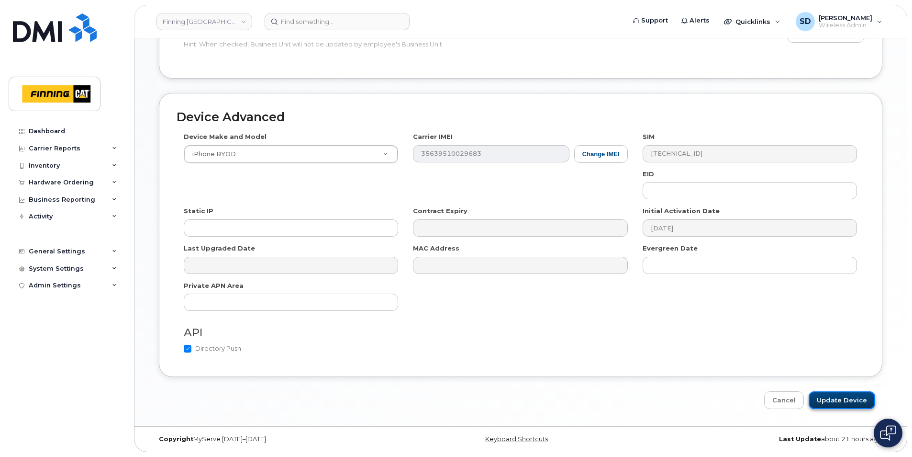
click at [840, 402] on input "Update Device" at bounding box center [842, 400] width 67 height 18
type input "Saving..."
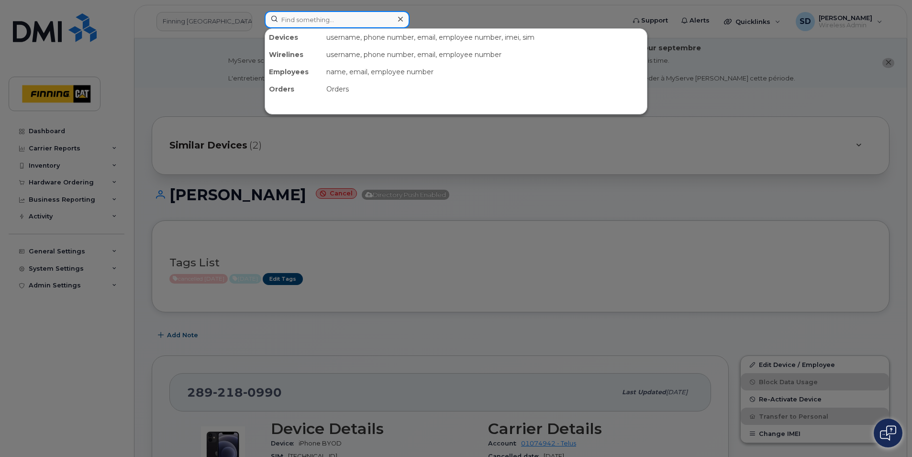
click at [296, 20] on input at bounding box center [337, 19] width 145 height 17
paste input "672-963-3051"
type input "672-963-3051"
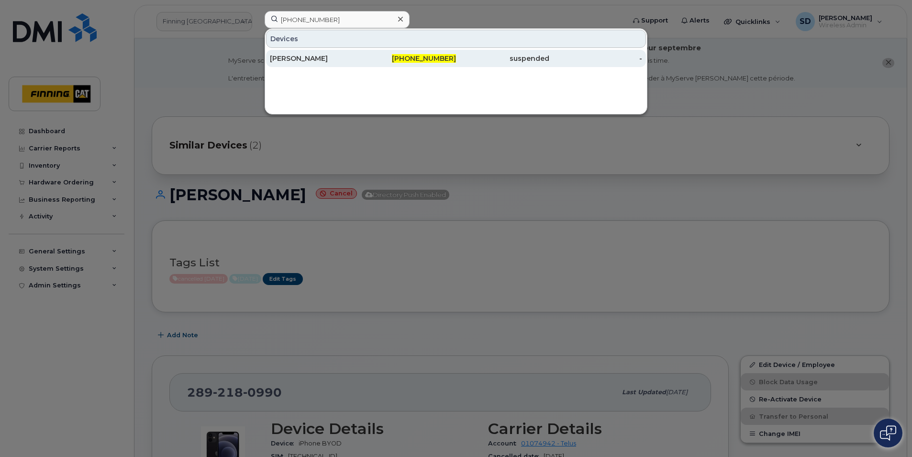
click at [299, 57] on div "Sherjeet Singh" at bounding box center [316, 59] width 93 height 10
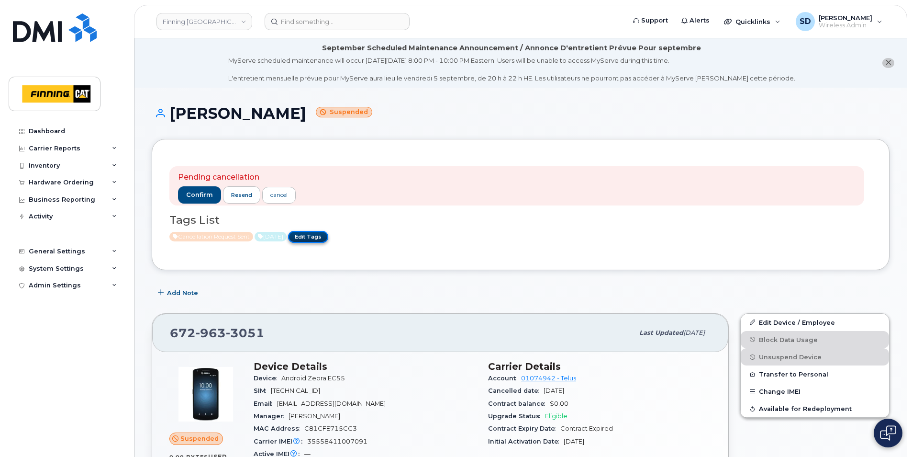
click at [328, 240] on link "Edit Tags" at bounding box center [308, 237] width 40 height 12
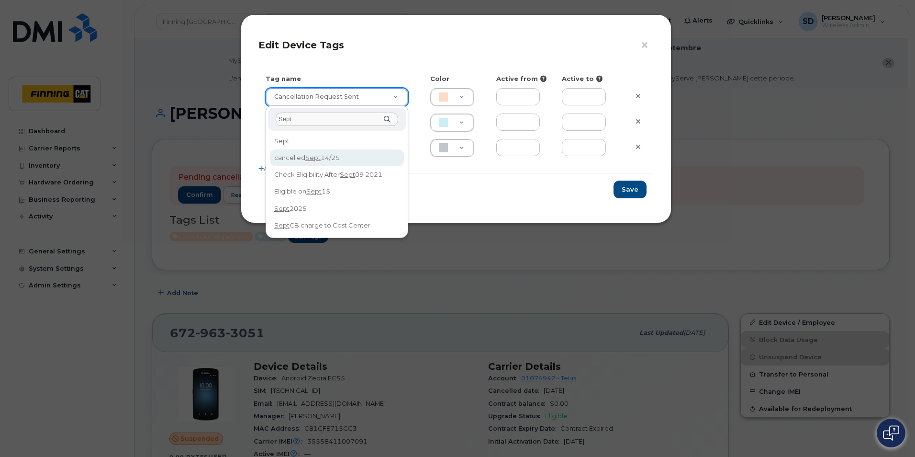
type input "Sept"
type input "cancelled [DATE]"
type input "F8C6C8"
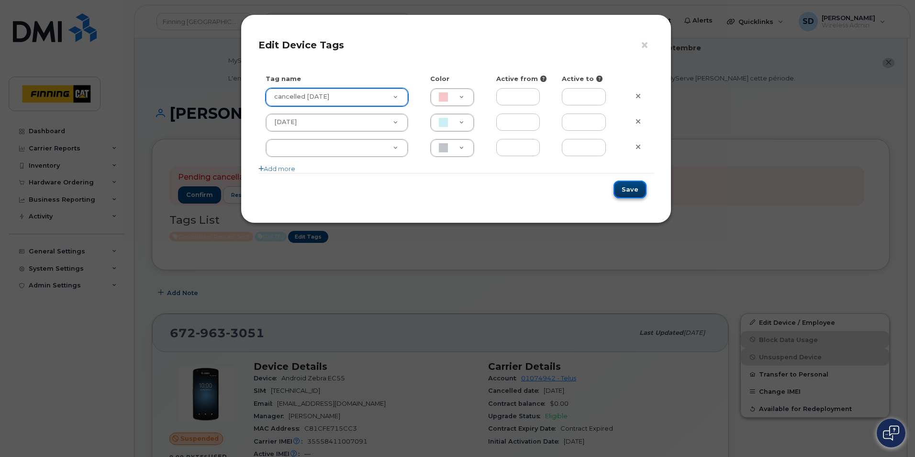
click at [629, 191] on button "Save" at bounding box center [630, 189] width 33 height 18
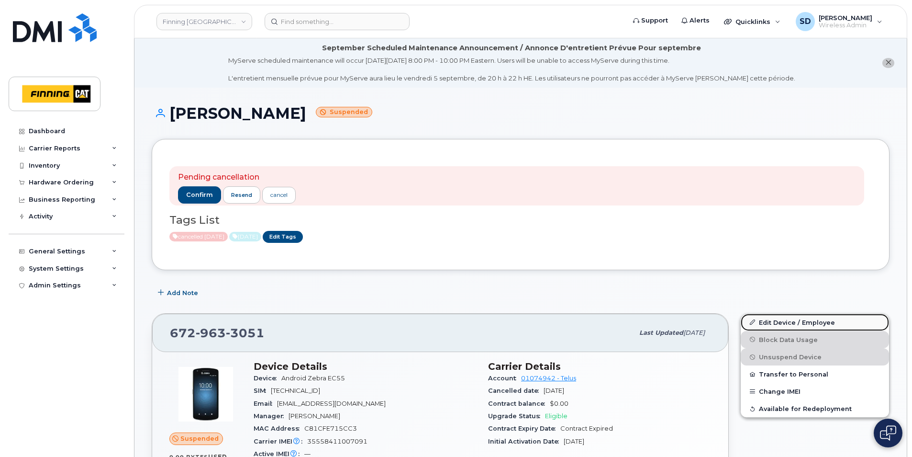
click at [804, 322] on link "Edit Device / Employee" at bounding box center [815, 321] width 148 height 17
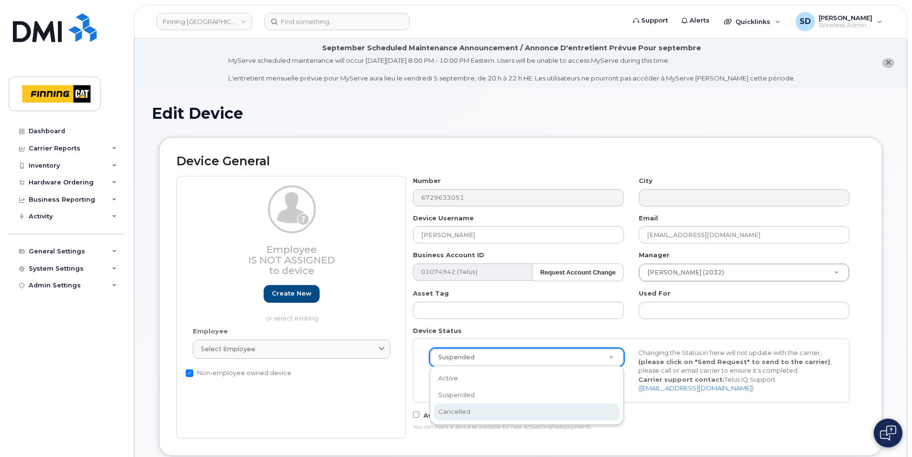
select select "cancelled"
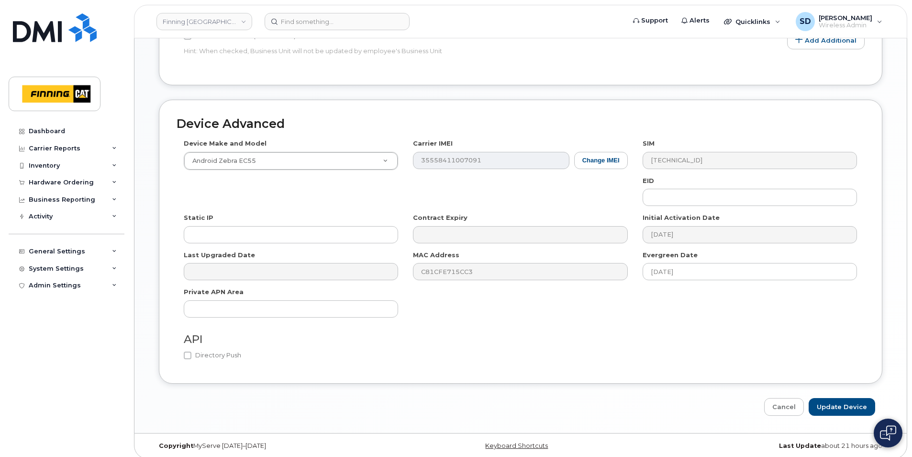
scroll to position [542, 0]
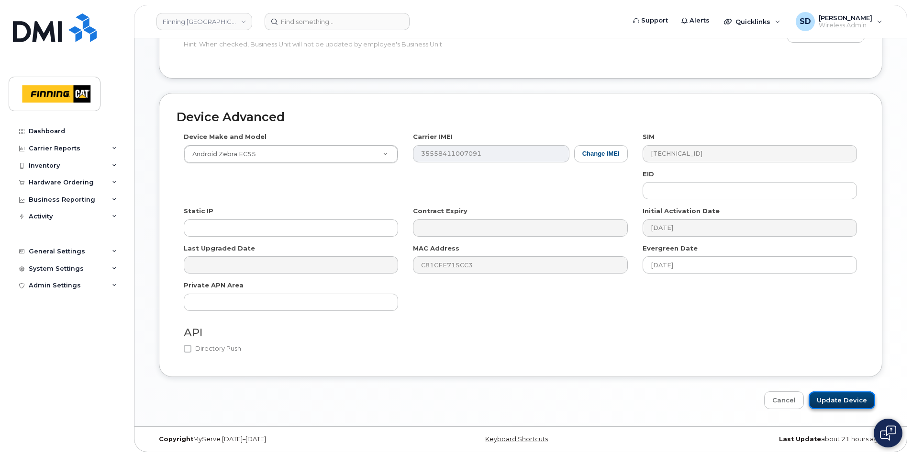
click at [845, 402] on input "Update Device" at bounding box center [842, 400] width 67 height 18
type input "Saving..."
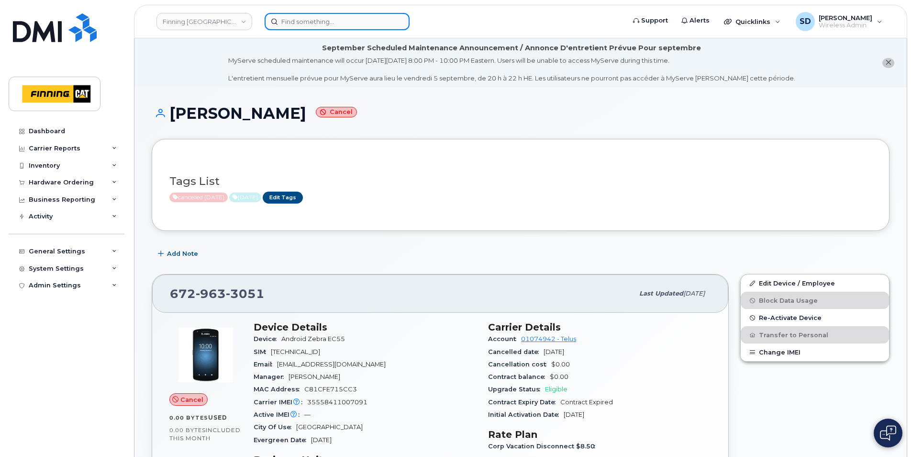
click at [304, 22] on input at bounding box center [337, 21] width 145 height 17
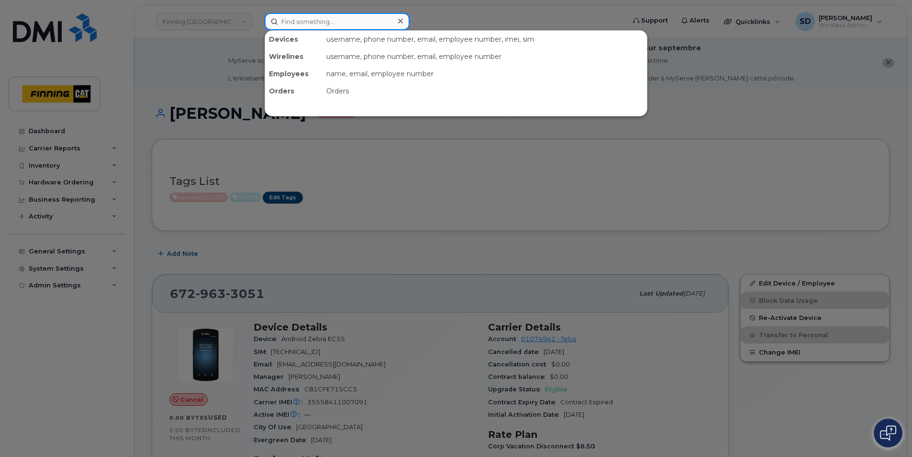
paste input "431-556-4371"
type input "431-556-4371"
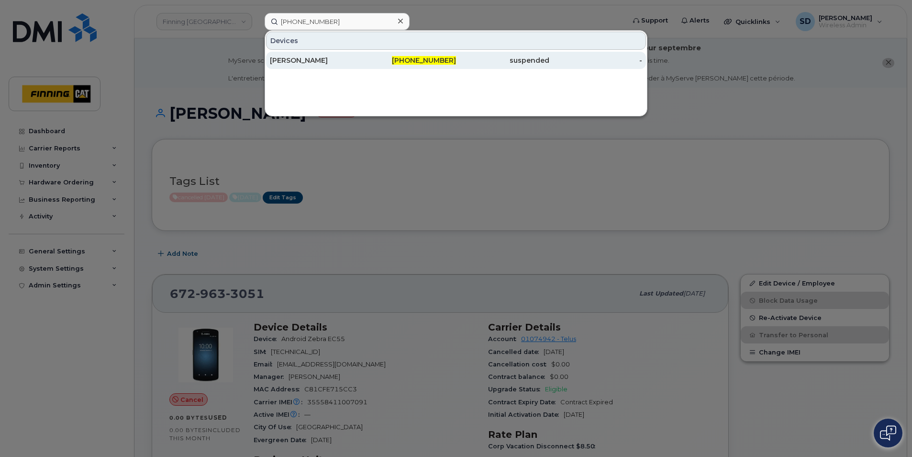
click at [297, 58] on div "[PERSON_NAME]" at bounding box center [316, 61] width 93 height 10
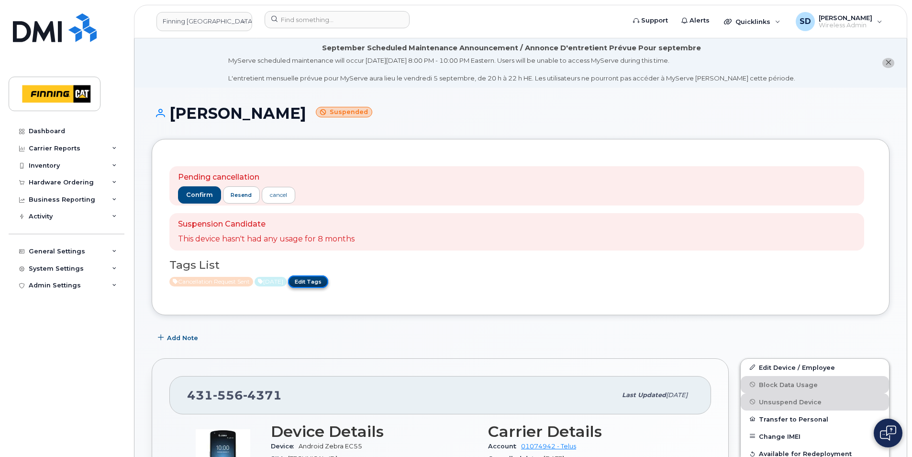
click at [328, 279] on link "Edit Tags" at bounding box center [308, 281] width 40 height 12
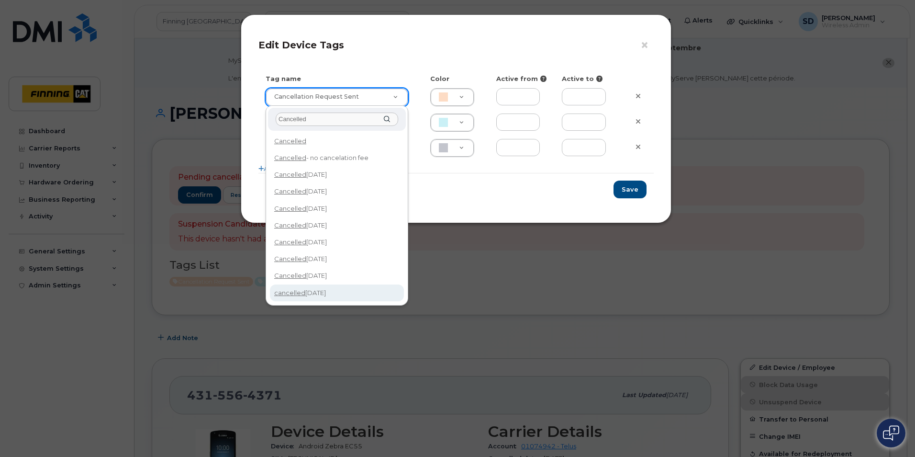
type input "Cancelled"
type input "cancelled [DATE]"
type input "F8C6C8"
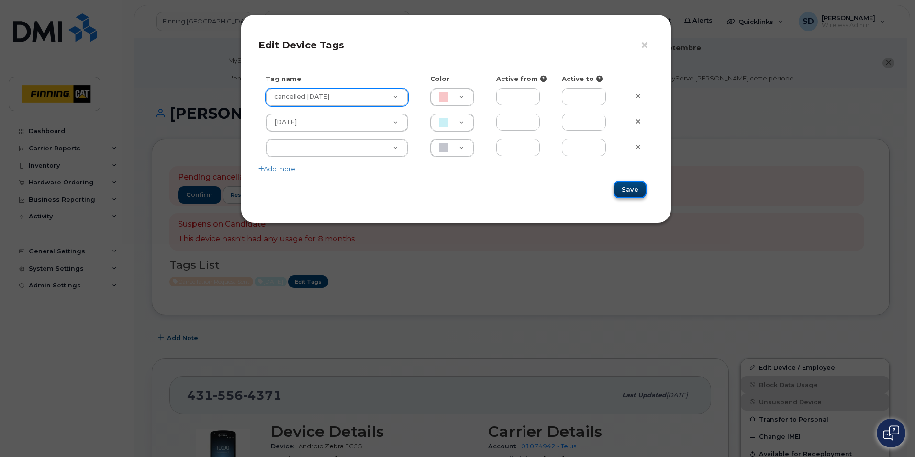
click at [634, 192] on button "Save" at bounding box center [630, 189] width 33 height 18
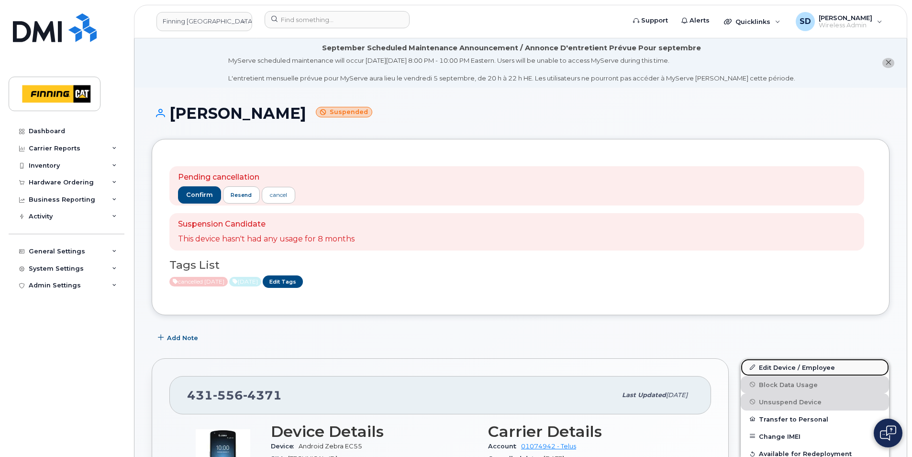
click at [778, 368] on link "Edit Device / Employee" at bounding box center [815, 366] width 148 height 17
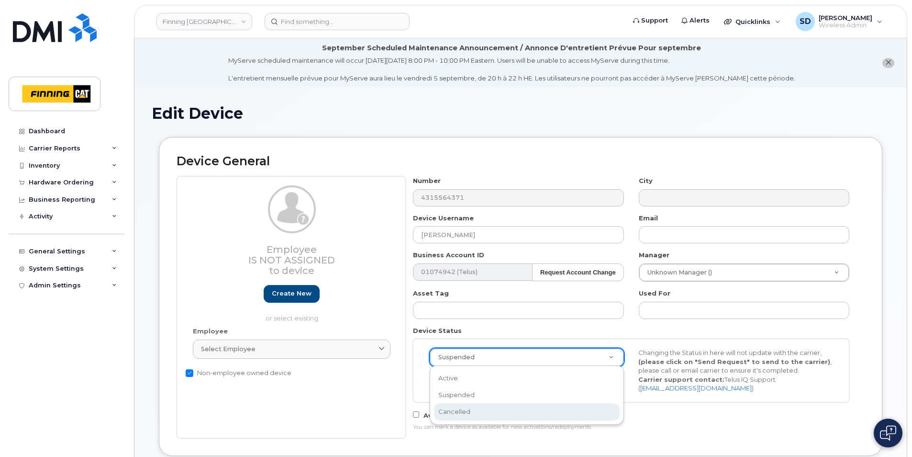
select select "cancelled"
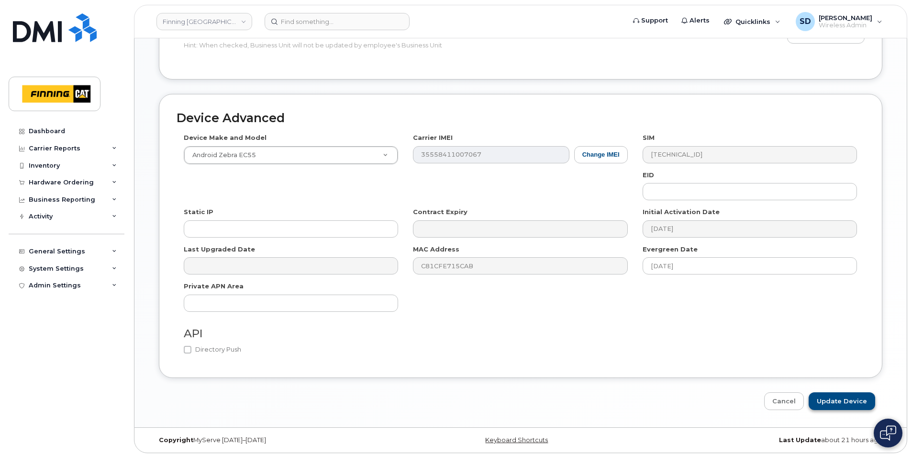
scroll to position [542, 0]
click at [837, 401] on input "Update Device" at bounding box center [842, 400] width 67 height 18
type input "Saving..."
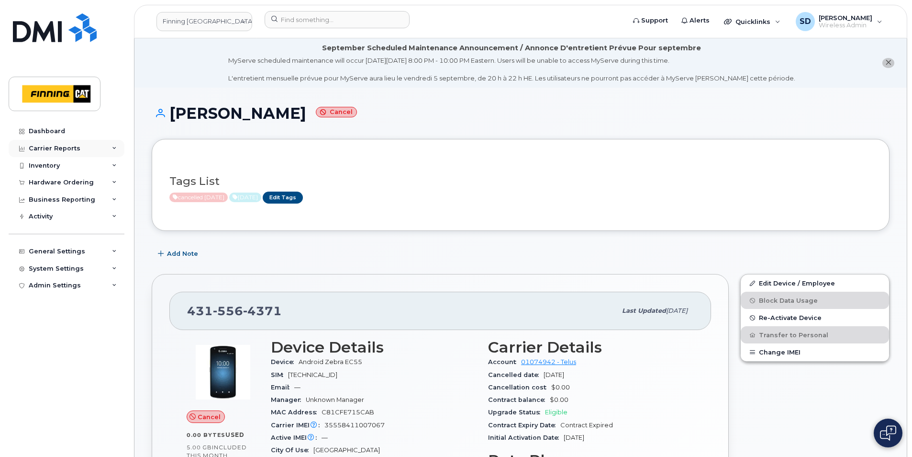
click at [71, 151] on div "Carrier Reports" at bounding box center [55, 149] width 52 height 8
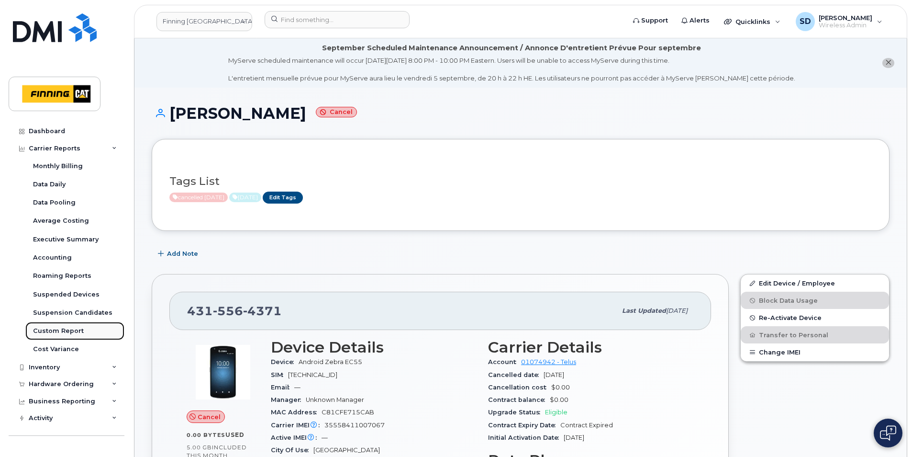
click at [61, 330] on div "Custom Report" at bounding box center [58, 330] width 51 height 9
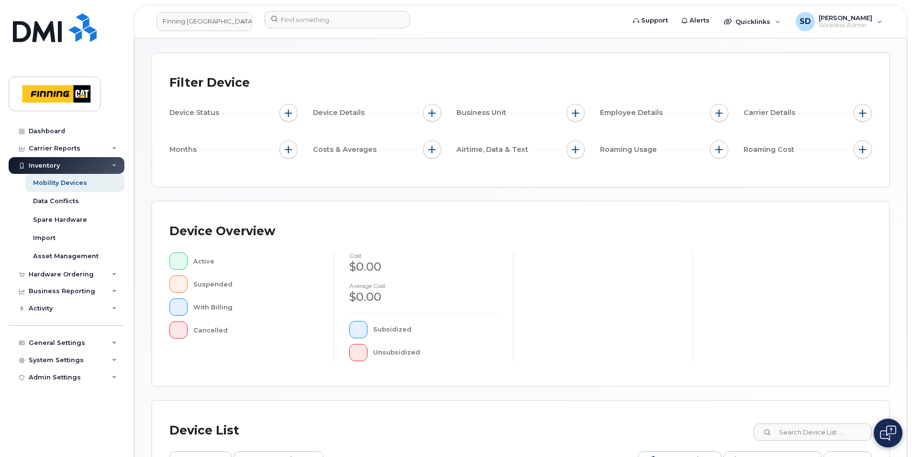
scroll to position [96, 0]
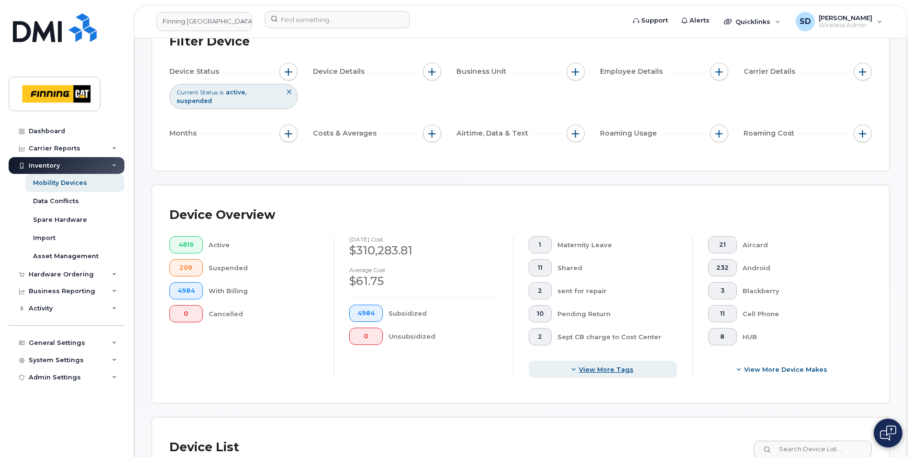
click at [607, 367] on span "View more tags" at bounding box center [606, 369] width 55 height 9
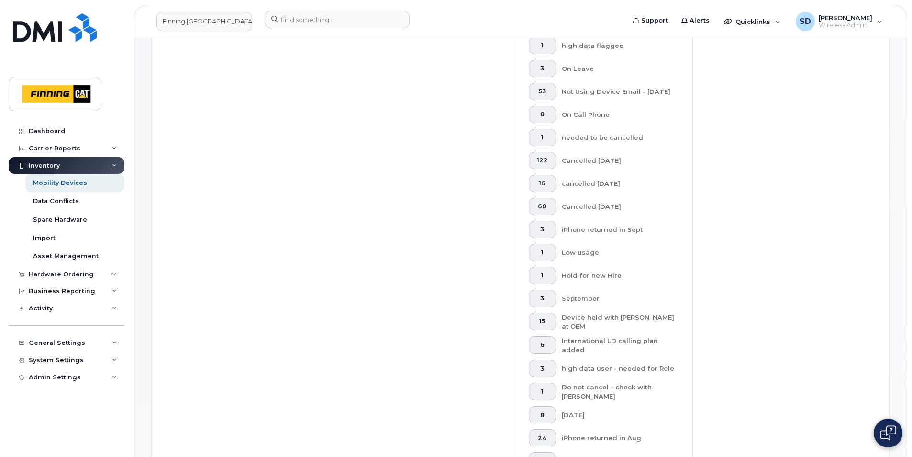
scroll to position [574, 0]
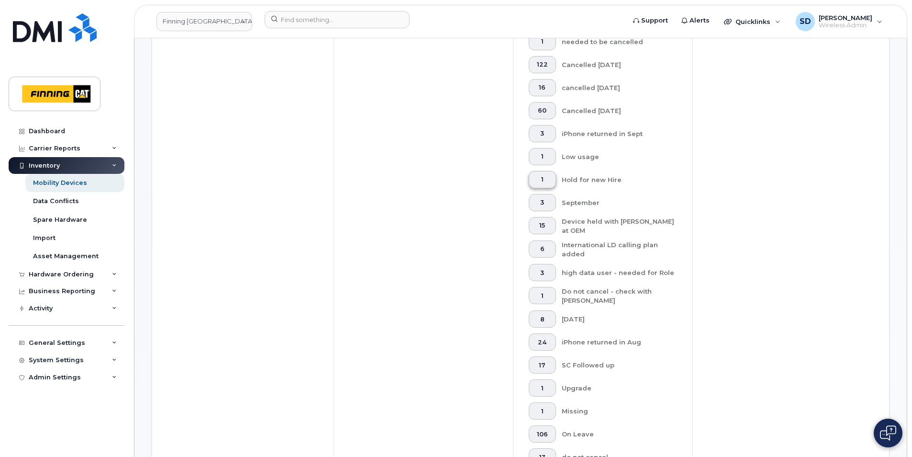
click at [543, 179] on span "1" at bounding box center [542, 180] width 11 height 8
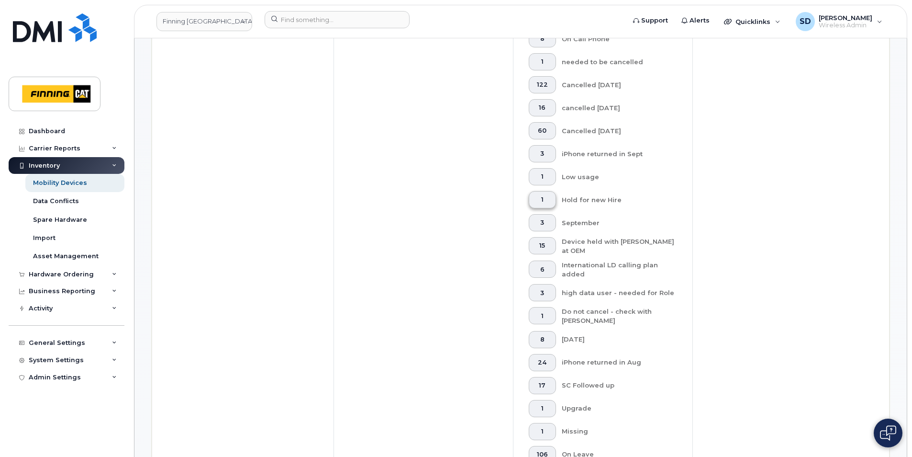
scroll to position [594, 0]
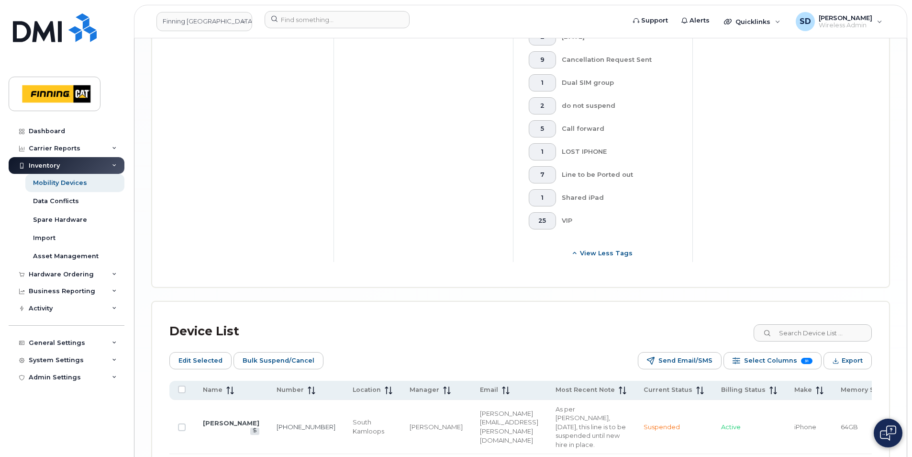
scroll to position [1530, 0]
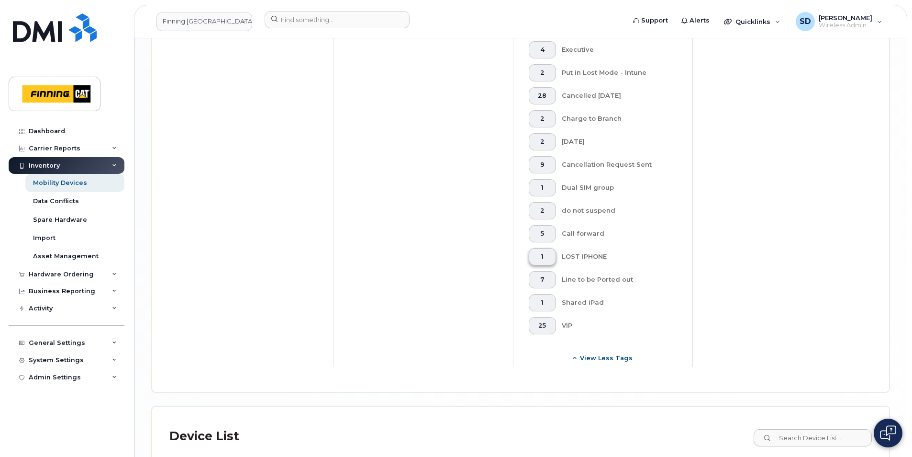
click at [545, 256] on span "1" at bounding box center [542, 257] width 11 height 8
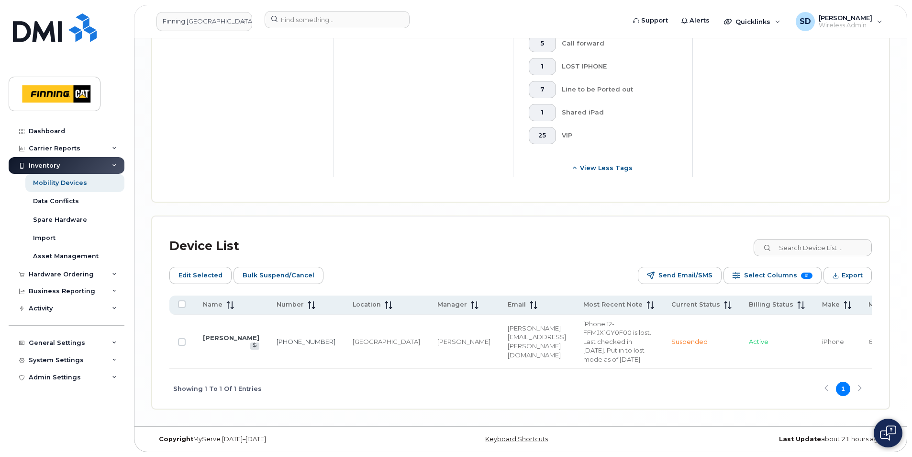
drag, startPoint x: 215, startPoint y: 338, endPoint x: 291, endPoint y: 356, distance: 78.6
click at [344, 357] on td "Edmonton" at bounding box center [386, 341] width 85 height 55
drag, startPoint x: 272, startPoint y: 350, endPoint x: 255, endPoint y: 341, distance: 19.5
click at [268, 341] on td "780-554-6722" at bounding box center [306, 341] width 76 height 55
drag, startPoint x: 255, startPoint y: 341, endPoint x: 262, endPoint y: 340, distance: 7.7
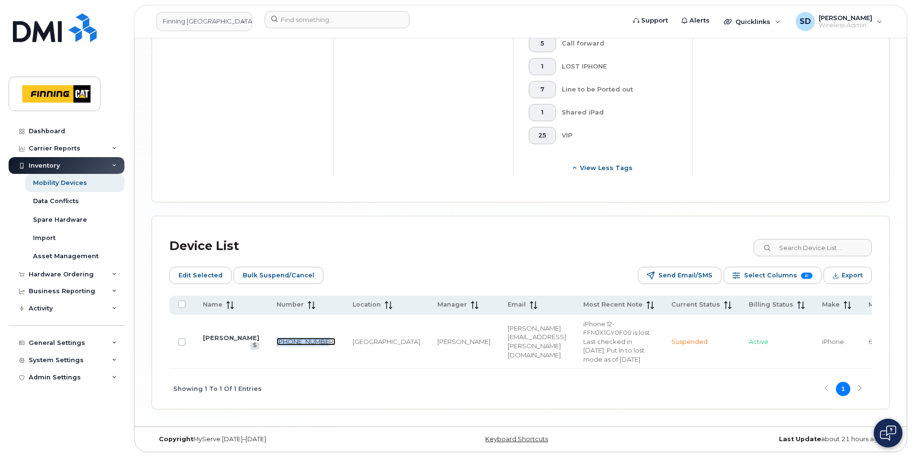
copy link "780-554-6722"
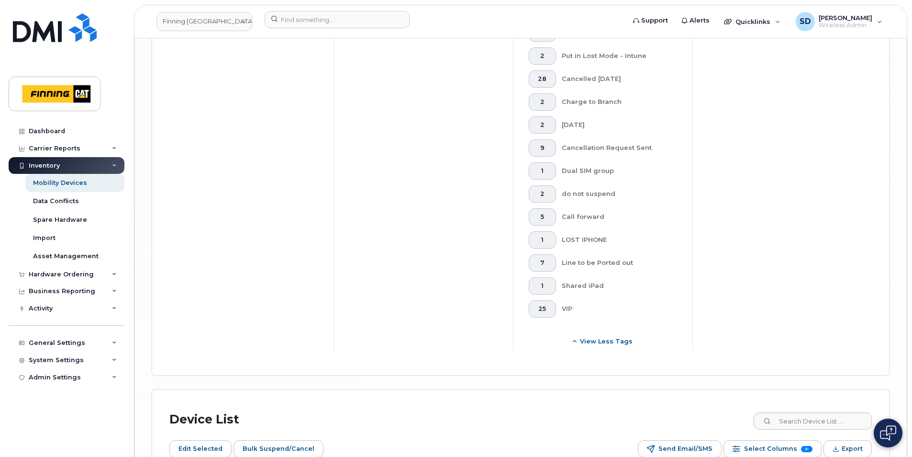
scroll to position [1530, 0]
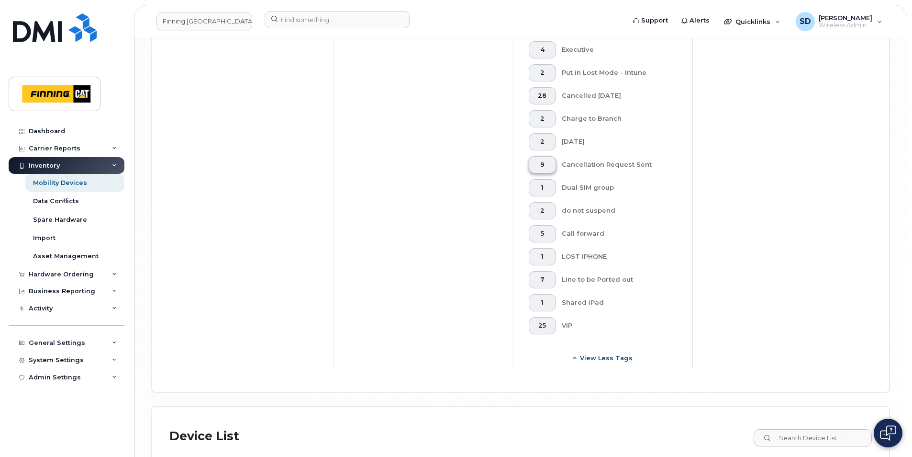
click at [544, 162] on span "9" at bounding box center [542, 165] width 11 height 8
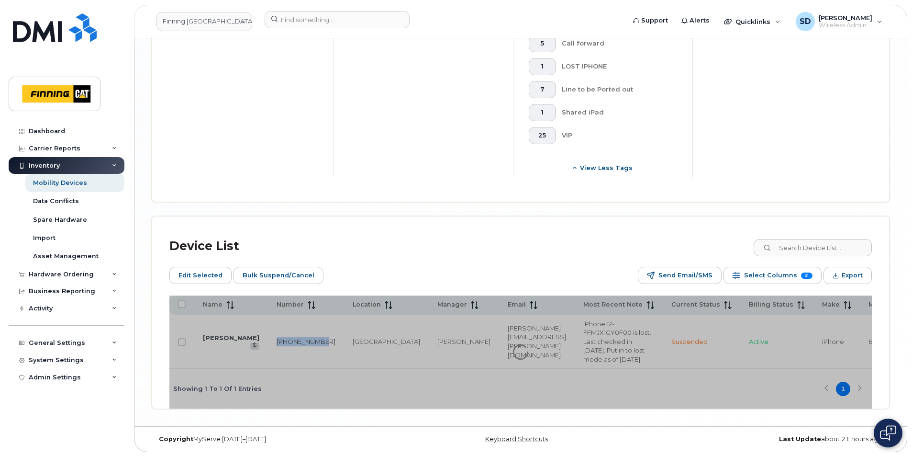
scroll to position [1730, 0]
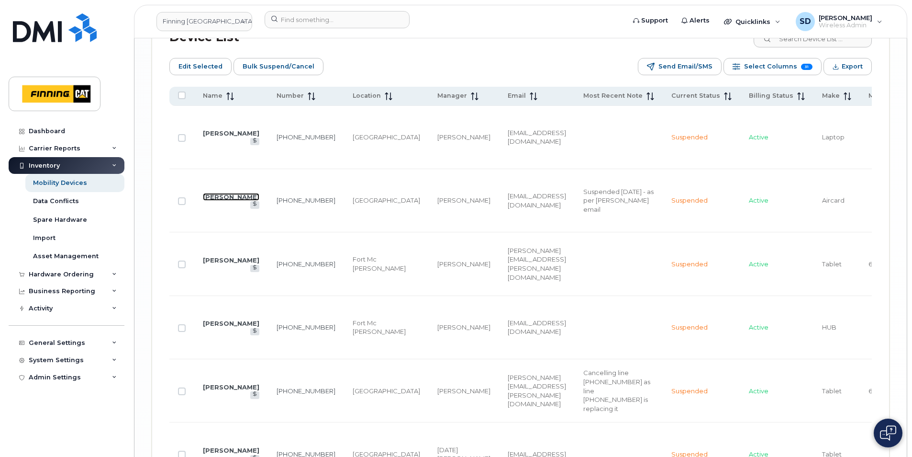
scroll to position [1903, 0]
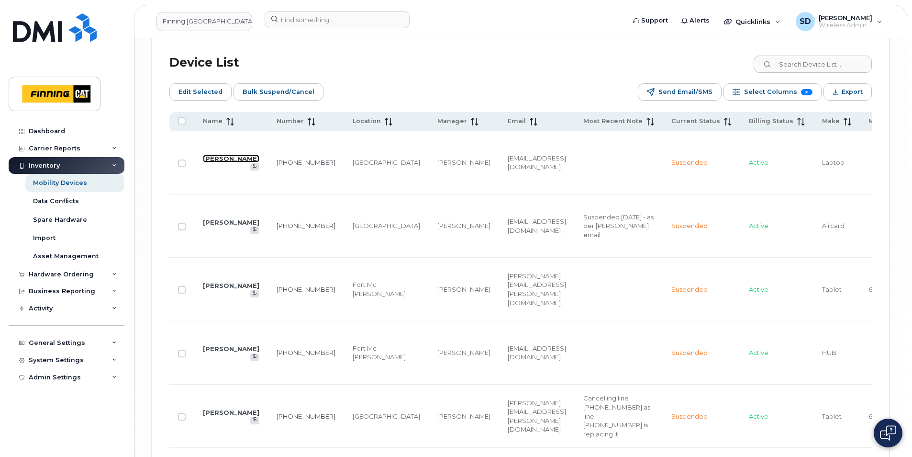
click at [213, 156] on link "[PERSON_NAME]" at bounding box center [231, 159] width 56 height 8
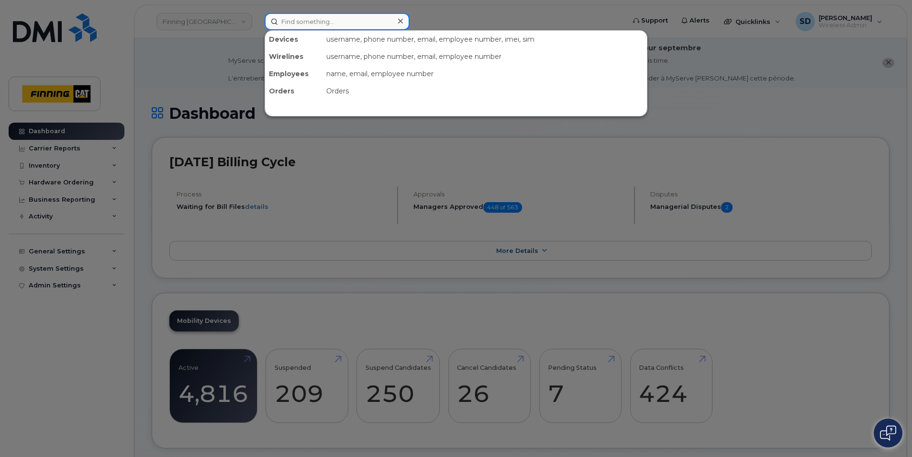
paste input "780-554-6722"
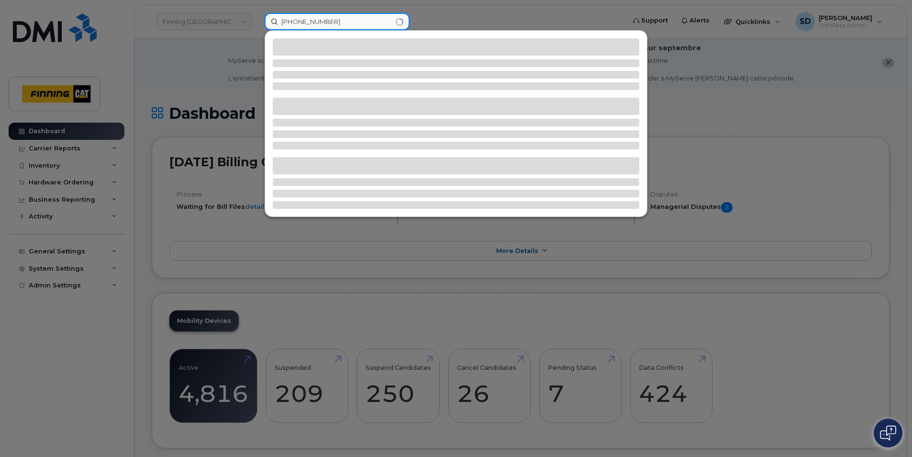
type input "780-554-6722"
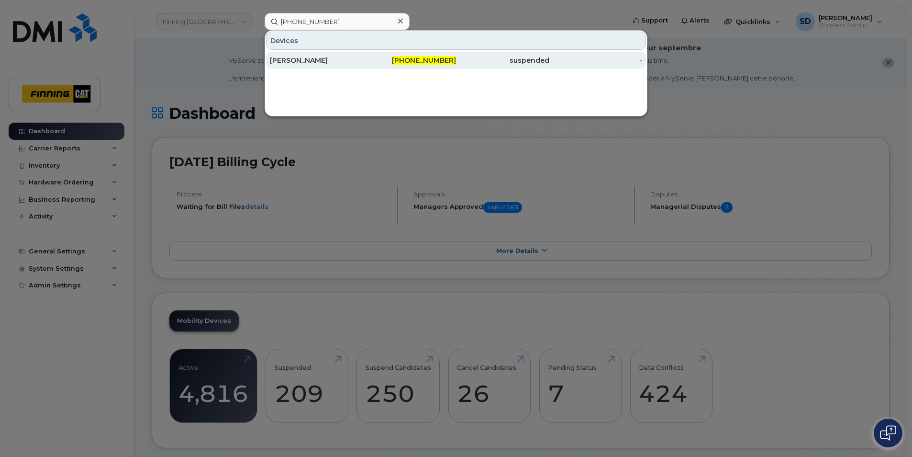
click at [307, 60] on div "Shannon Thompson" at bounding box center [316, 61] width 93 height 10
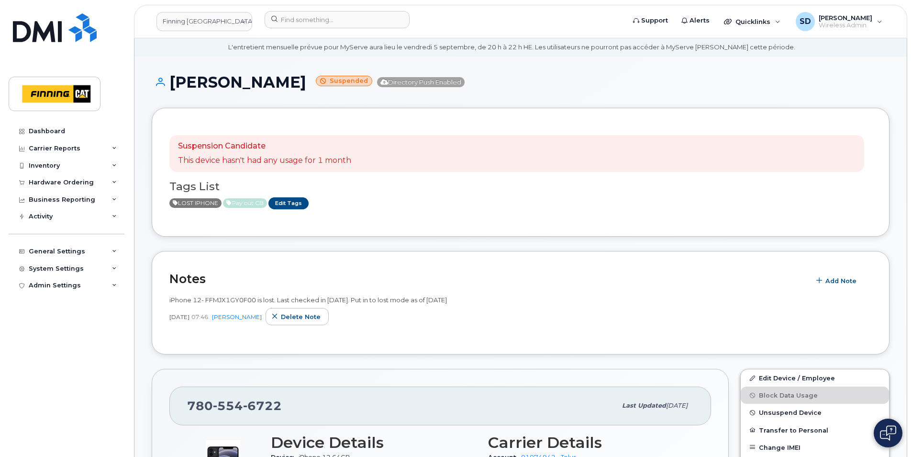
scroll to position [48, 0]
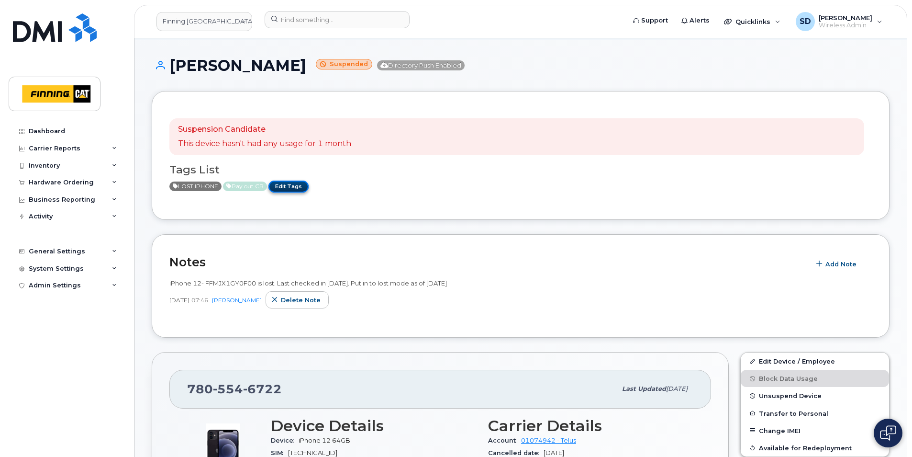
click at [293, 186] on link "Edit Tags" at bounding box center [288, 186] width 40 height 12
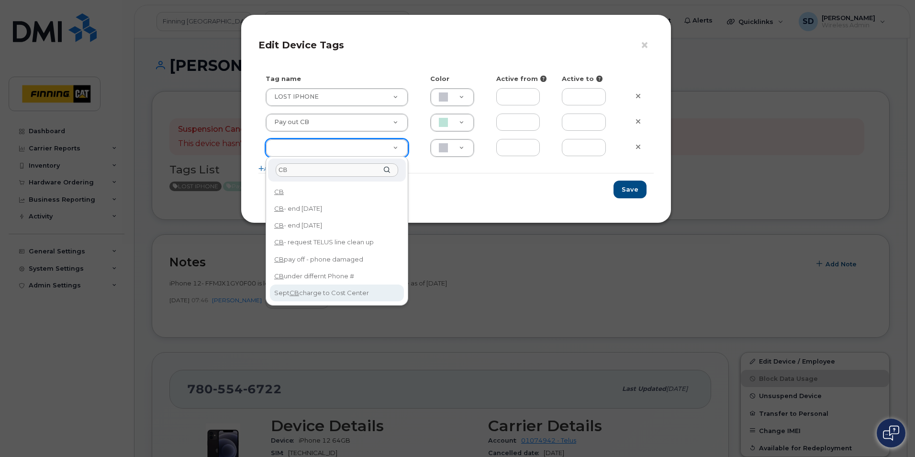
type input "CB"
type input "Sept CB charge to Cost Center"
type input "CAF0F6"
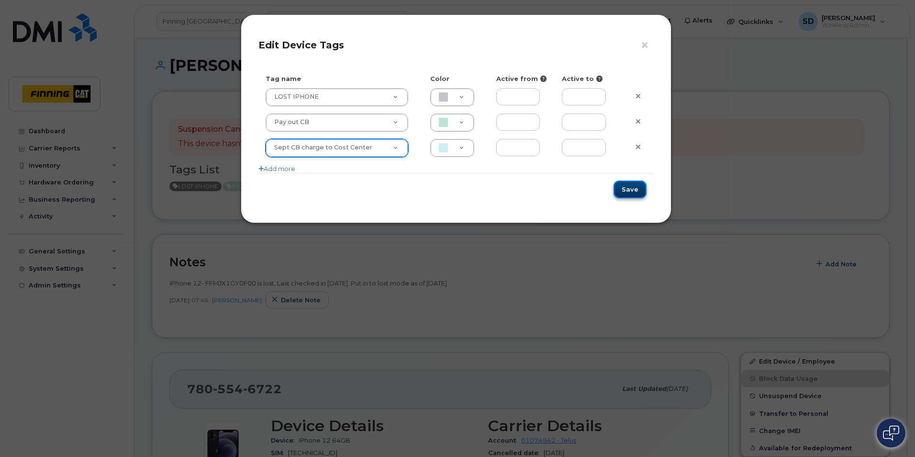
click at [623, 186] on button "Save" at bounding box center [630, 189] width 33 height 18
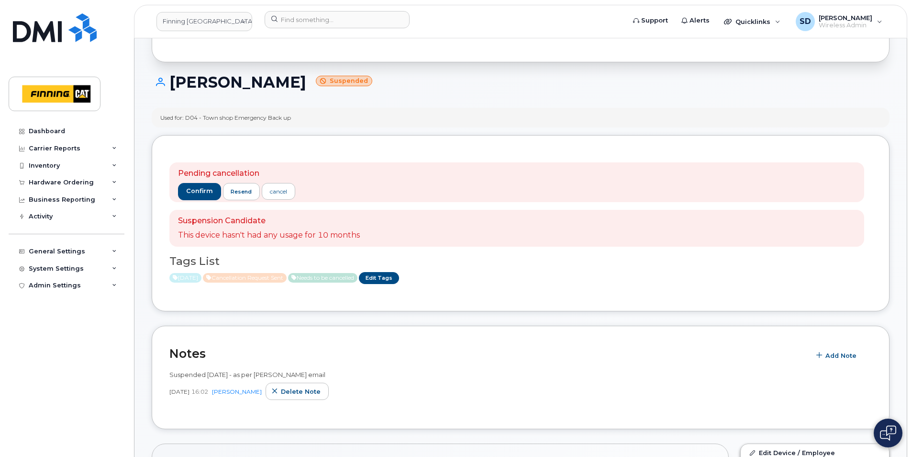
scroll to position [191, 0]
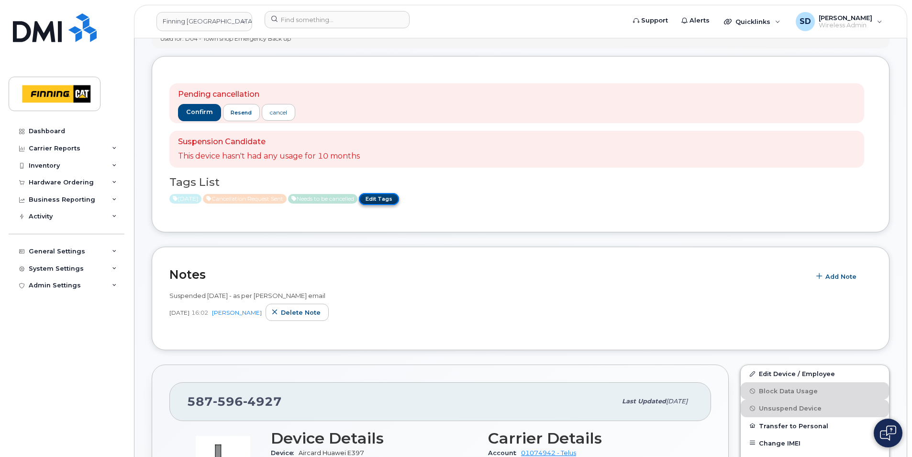
click at [399, 199] on link "Edit Tags" at bounding box center [379, 199] width 40 height 12
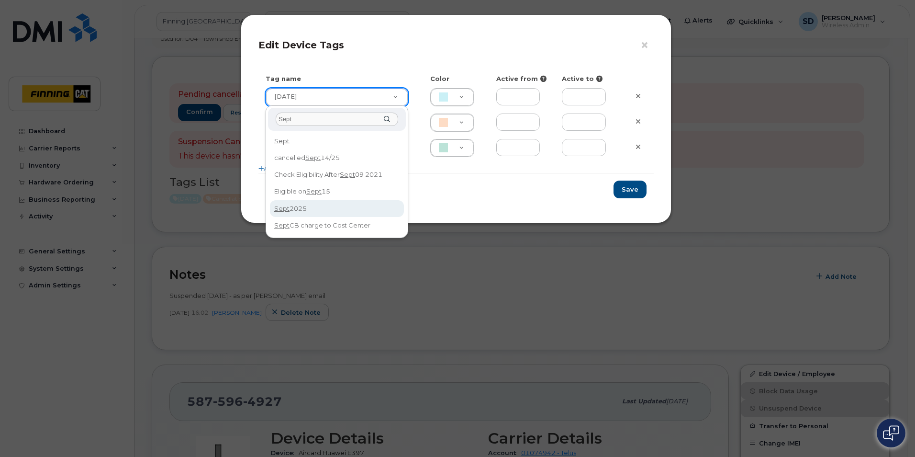
type input "Sept"
type input "[DATE]"
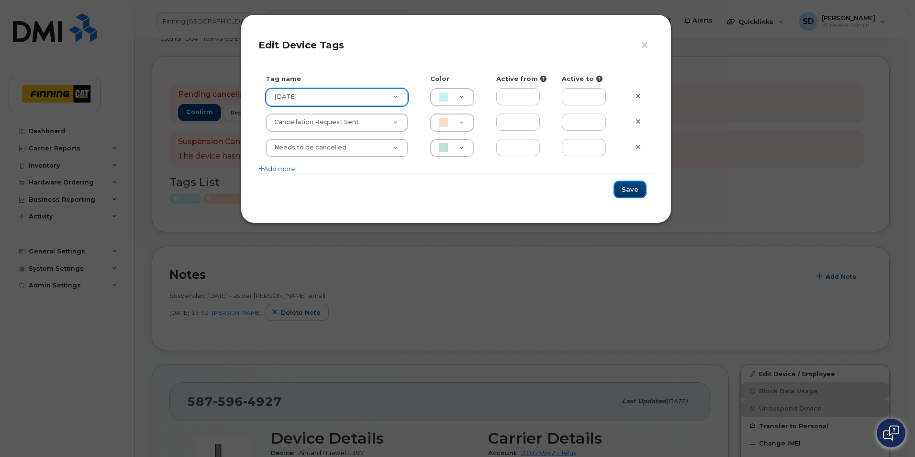
click at [632, 188] on button "Save" at bounding box center [630, 189] width 33 height 18
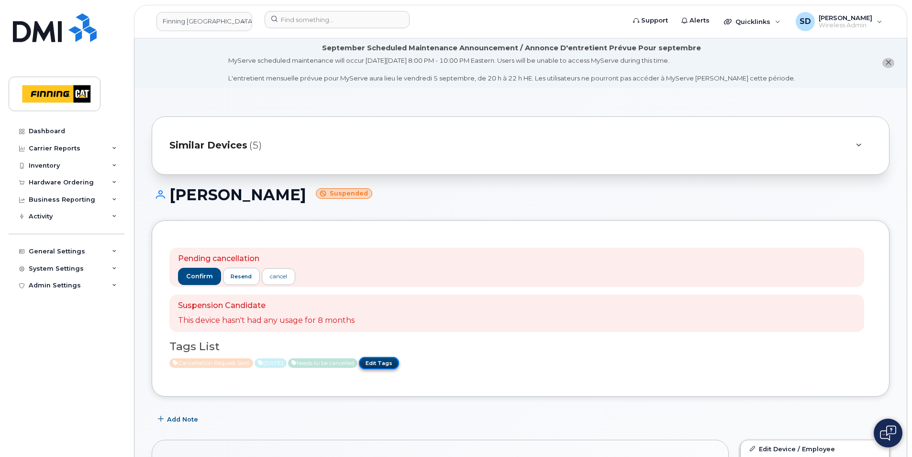
click at [399, 361] on link "Edit Tags" at bounding box center [379, 363] width 40 height 12
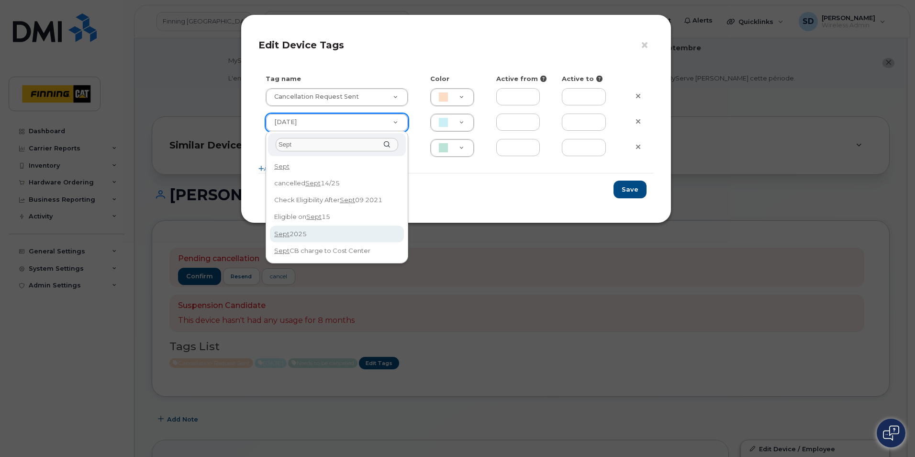
type input "Sept"
drag, startPoint x: 291, startPoint y: 230, endPoint x: 420, endPoint y: 230, distance: 129.2
type input "[DATE]"
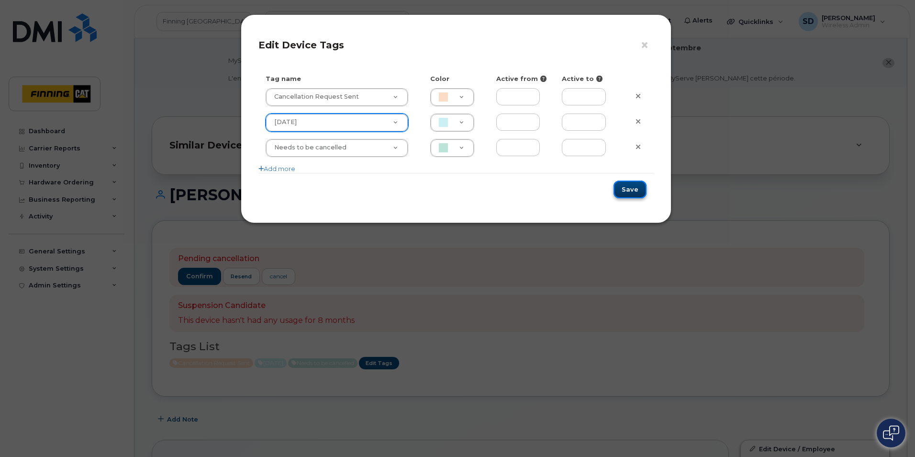
click at [626, 192] on button "Save" at bounding box center [630, 189] width 33 height 18
